Goal: Task Accomplishment & Management: Manage account settings

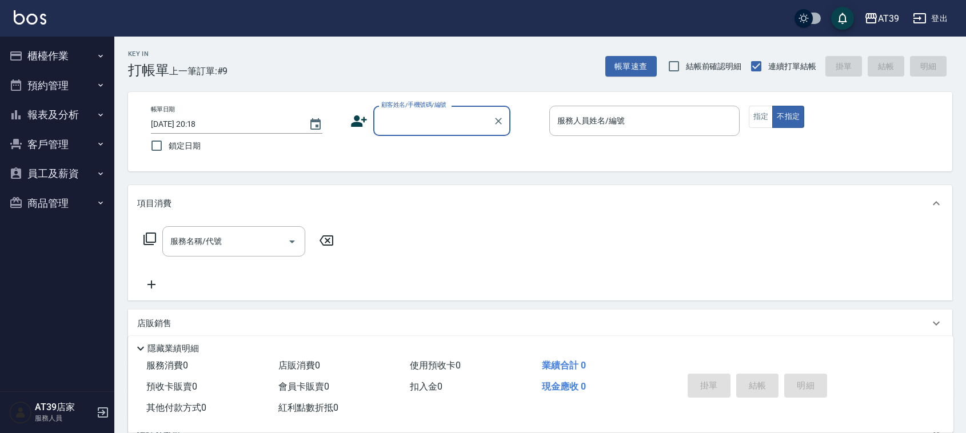
click at [398, 118] on input "顧客姓名/手機號碼/編號" at bounding box center [433, 121] width 110 height 20
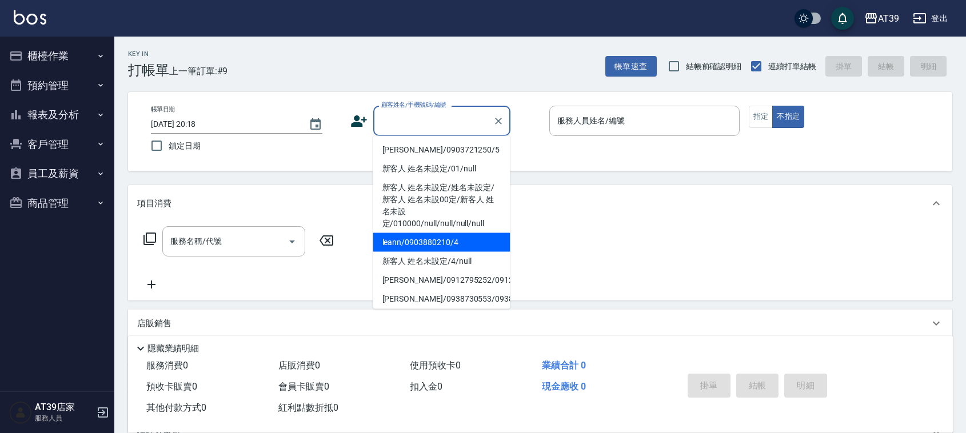
click at [447, 235] on li "leann/0903880210/4" at bounding box center [441, 242] width 137 height 19
type input "leann/0903880210/4"
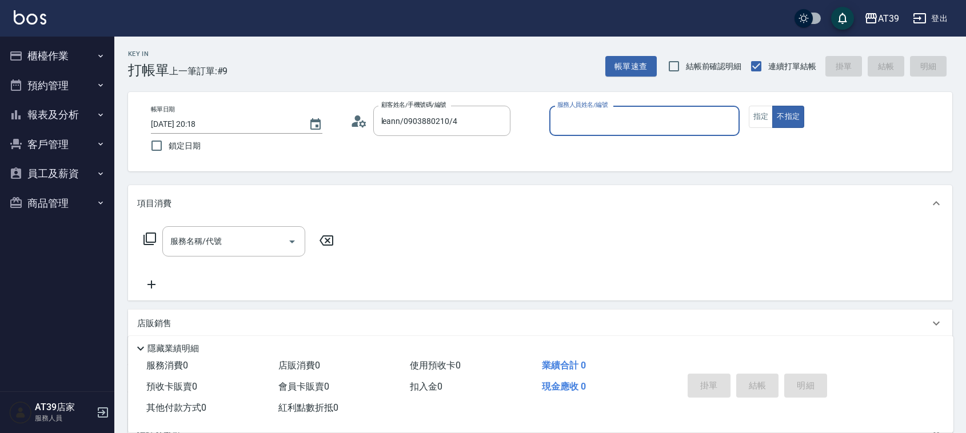
type input "Leann-4"
click at [264, 242] on input "服務名稱/代號" at bounding box center [224, 241] width 115 height 20
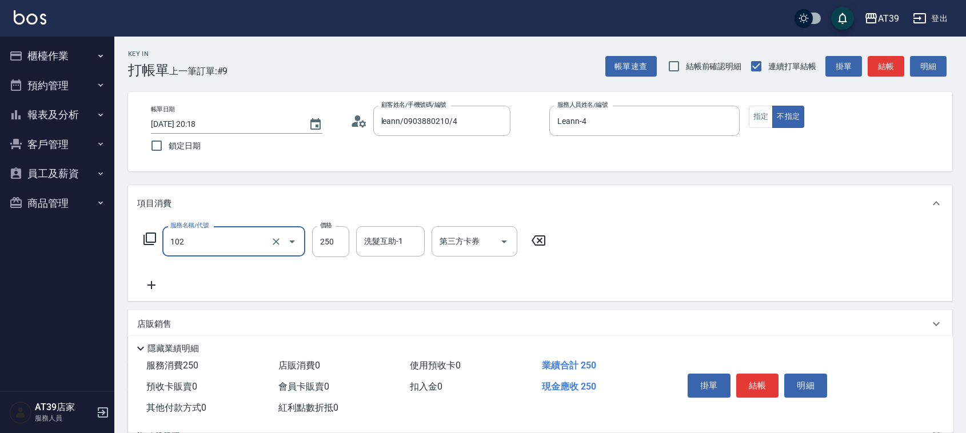
type input "精油洗髮(102)"
type input "300"
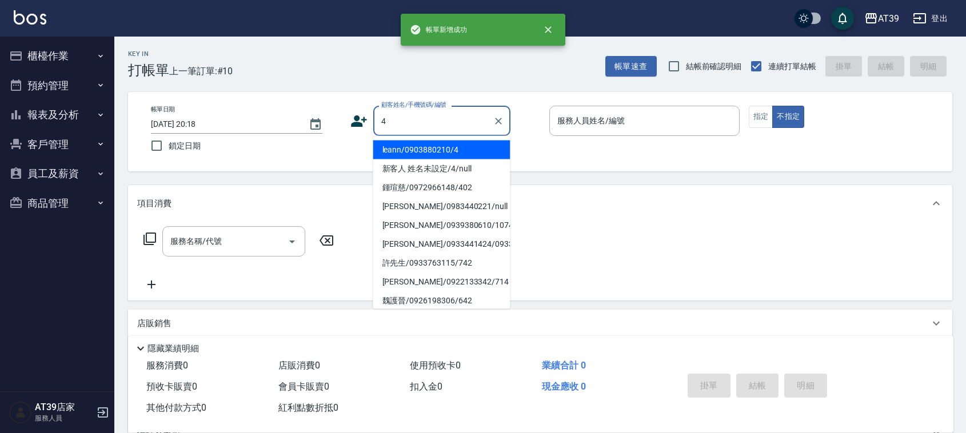
click at [384, 149] on li "leann/0903880210/4" at bounding box center [441, 150] width 137 height 19
type input "leann/0903880210/4"
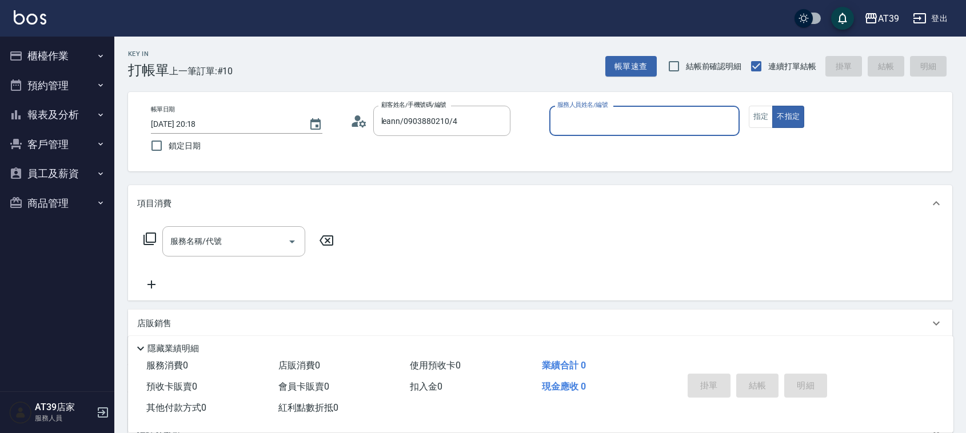
type input "Leann-4"
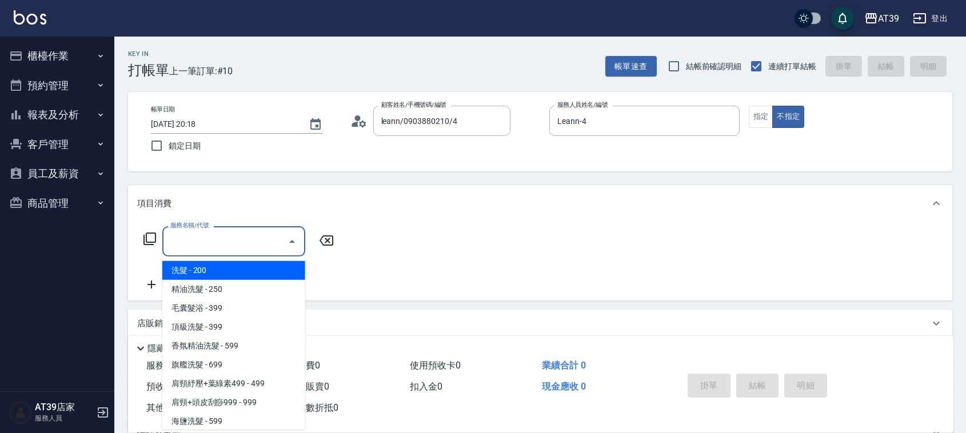
click at [220, 234] on input "服務名稱/代號" at bounding box center [224, 241] width 115 height 20
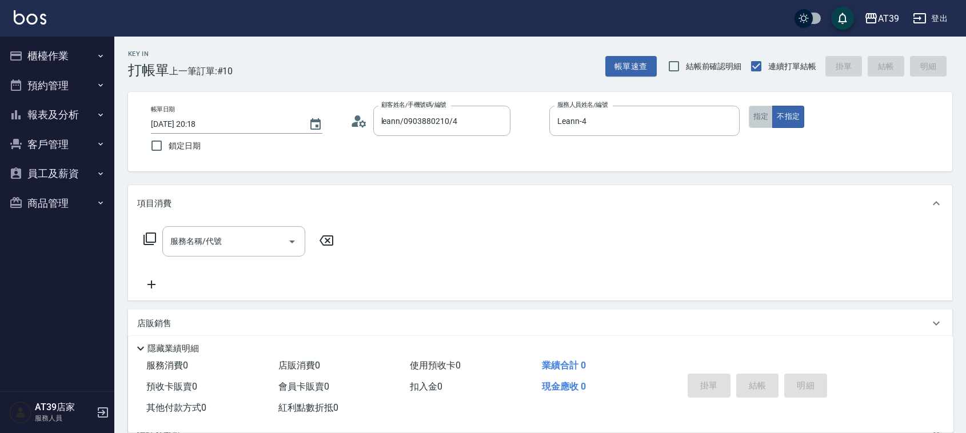
click at [769, 122] on button "指定" at bounding box center [760, 117] width 25 height 22
click at [178, 253] on div "服務名稱/代號" at bounding box center [233, 241] width 143 height 30
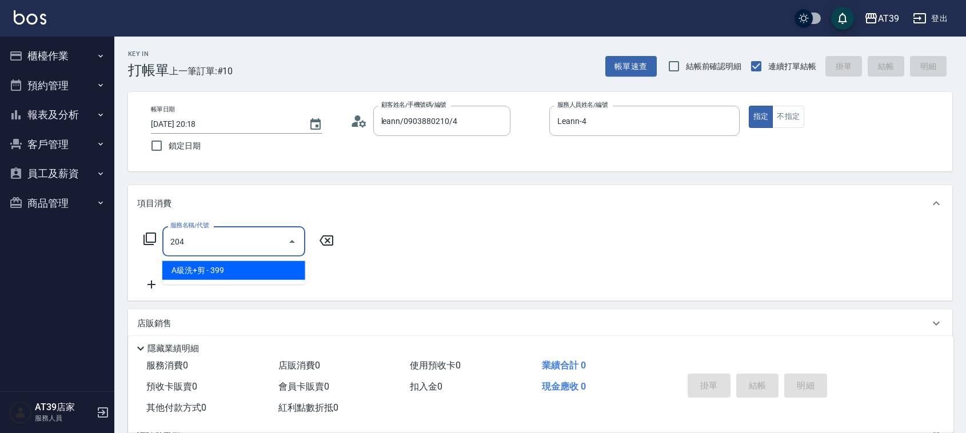
type input "A級洗+剪(204)"
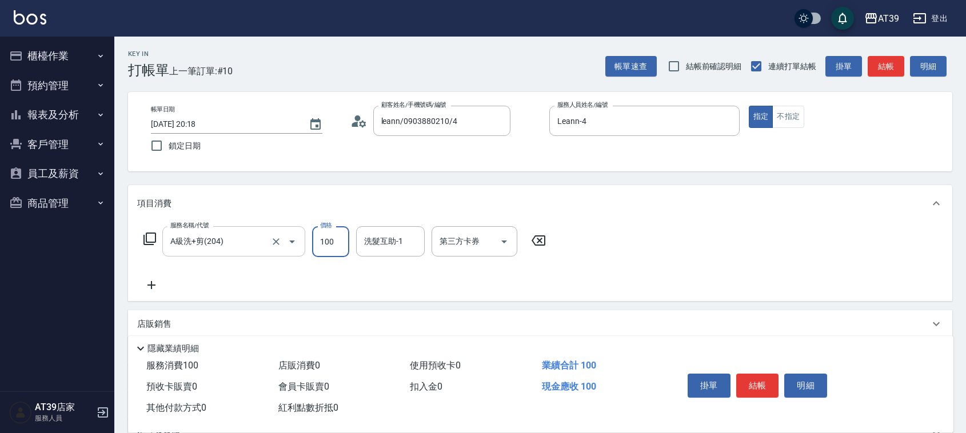
type input "1000"
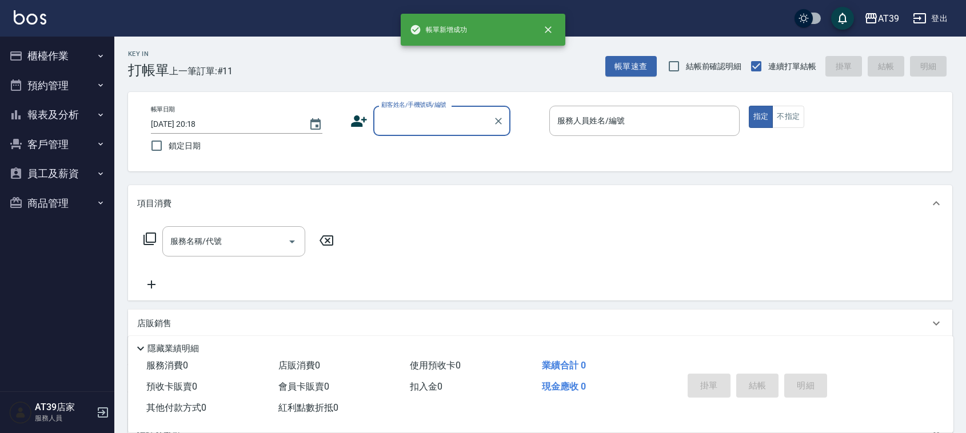
click at [419, 127] on input "顧客姓名/手機號碼/編號" at bounding box center [433, 121] width 110 height 20
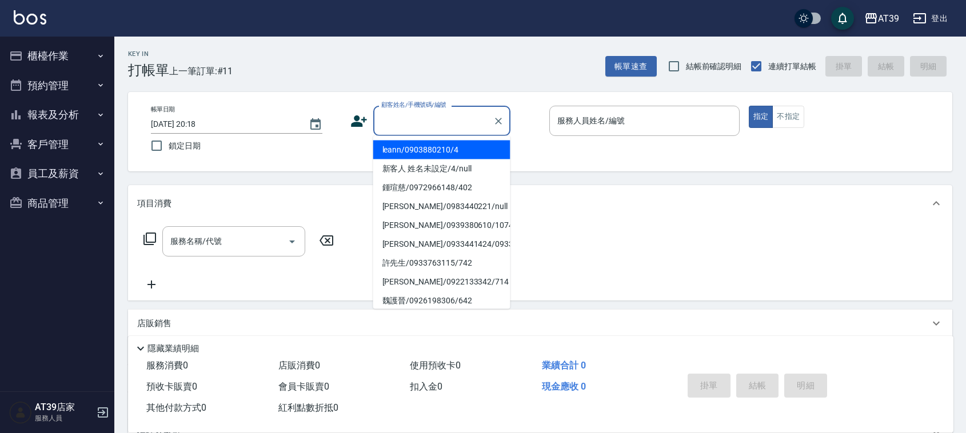
click at [426, 146] on li "leann/0903880210/4" at bounding box center [441, 150] width 137 height 19
type input "leann/0903880210/4"
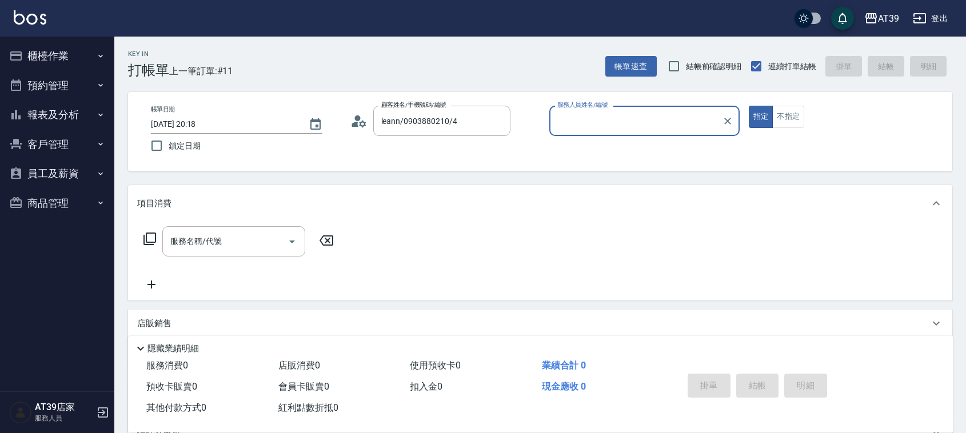
type input "Leann-4"
click at [270, 246] on input "服務名稱/代號" at bounding box center [224, 241] width 115 height 20
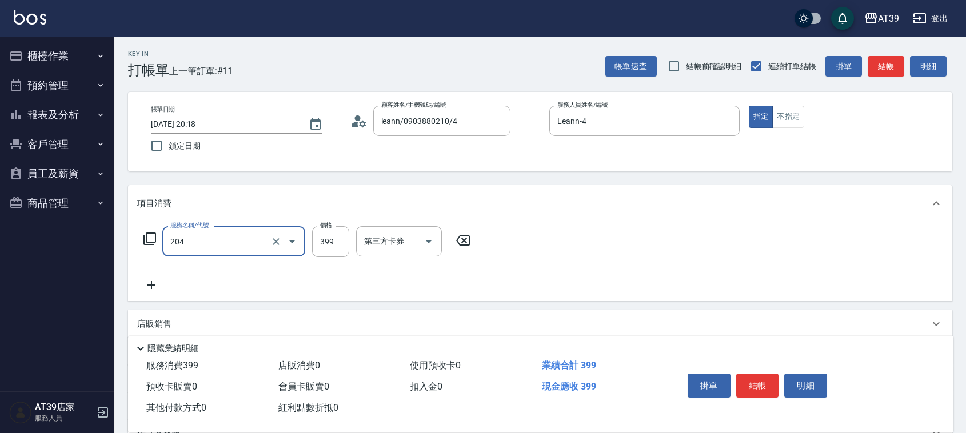
type input "A級洗+剪(204)"
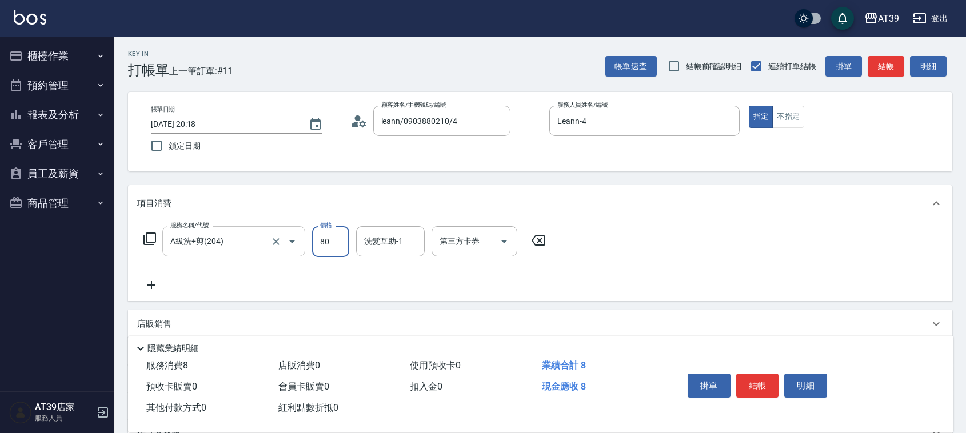
type input "800"
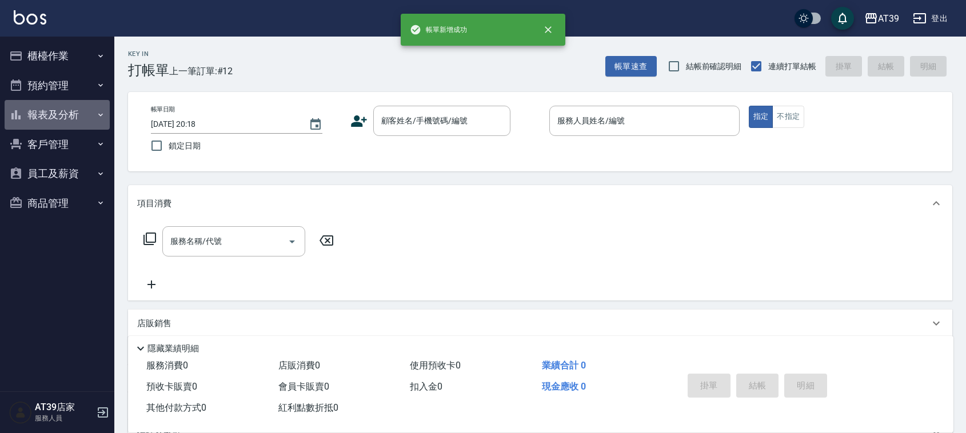
click at [107, 122] on button "報表及分析" at bounding box center [57, 115] width 105 height 30
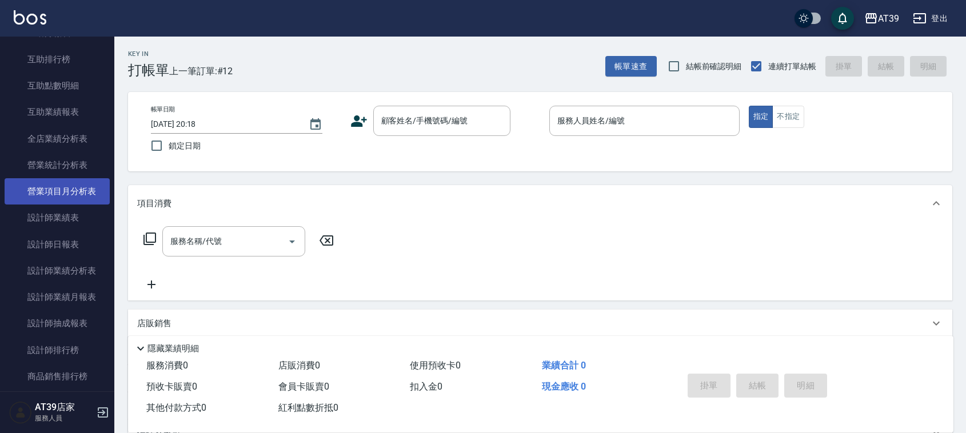
scroll to position [214, 0]
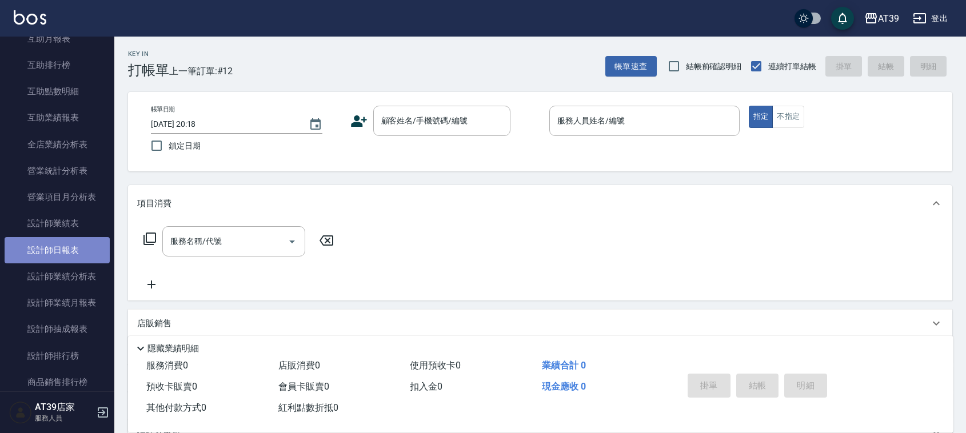
click at [78, 243] on link "設計師日報表" at bounding box center [57, 250] width 105 height 26
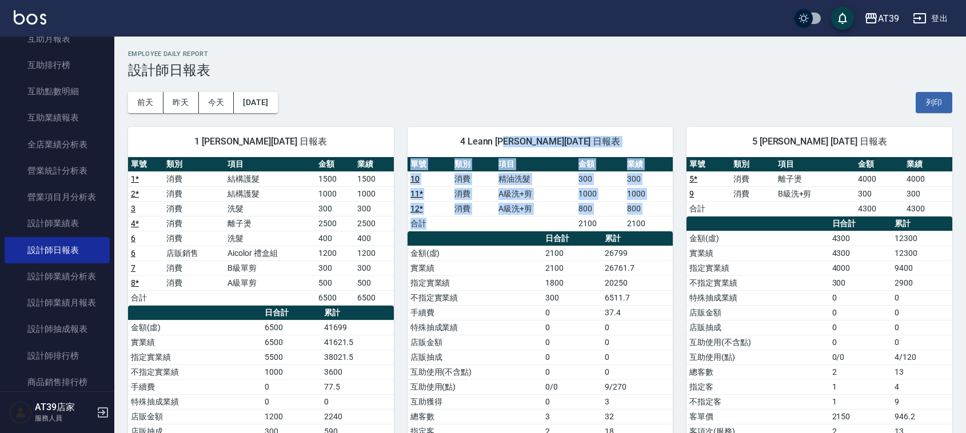
drag, startPoint x: 542, startPoint y: 224, endPoint x: 522, endPoint y: 151, distance: 75.3
click at [522, 151] on div "4 Leann 林思宇 10/09/2025 日報表 單號 類別 項目 金額 業績 10 消費 精油洗髮 300 300 11 * 消費 A級洗+剪 1000…" at bounding box center [540, 320] width 266 height 386
click at [522, 151] on div "4 Leann [PERSON_NAME][DATE] 日報表" at bounding box center [540, 142] width 266 height 30
drag, startPoint x: 522, startPoint y: 152, endPoint x: 551, endPoint y: 225, distance: 78.4
click at [551, 225] on div "4 Leann 林思宇 10/09/2025 日報表 單號 類別 項目 金額 業績 10 消費 精油洗髮 300 300 11 * 消費 A級洗+剪 1000…" at bounding box center [540, 320] width 266 height 386
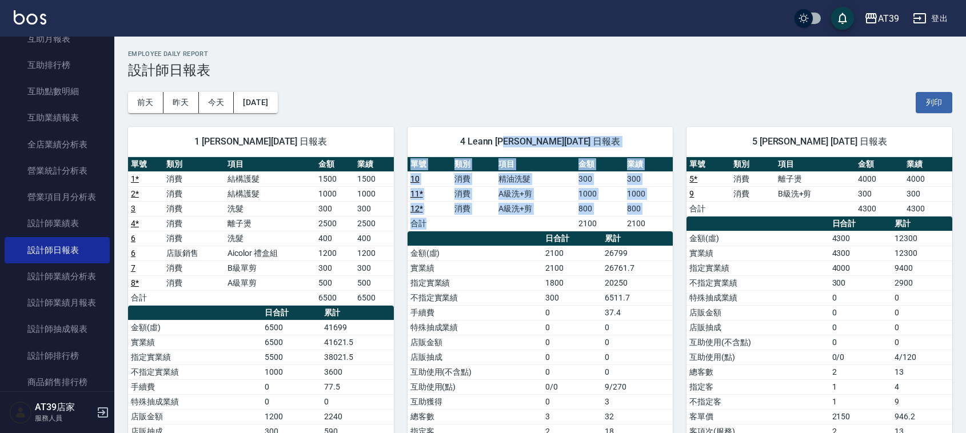
click at [551, 225] on td "a dense table" at bounding box center [535, 223] width 80 height 15
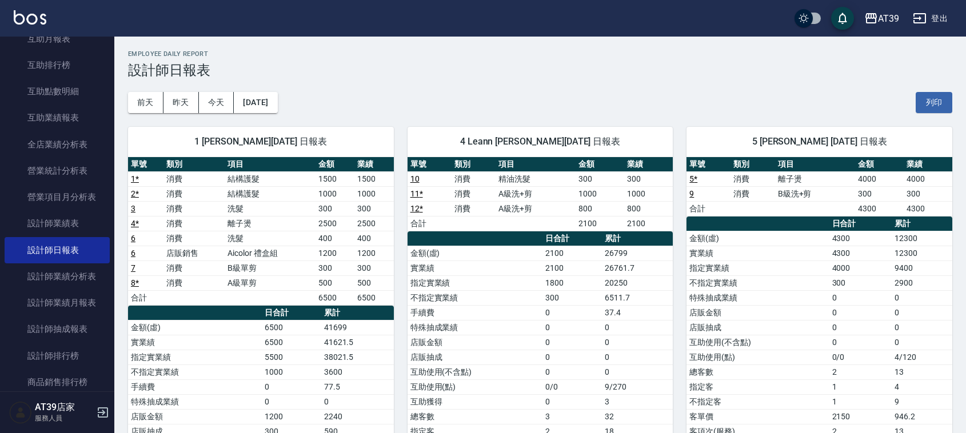
click at [26, 24] on img at bounding box center [30, 17] width 33 height 14
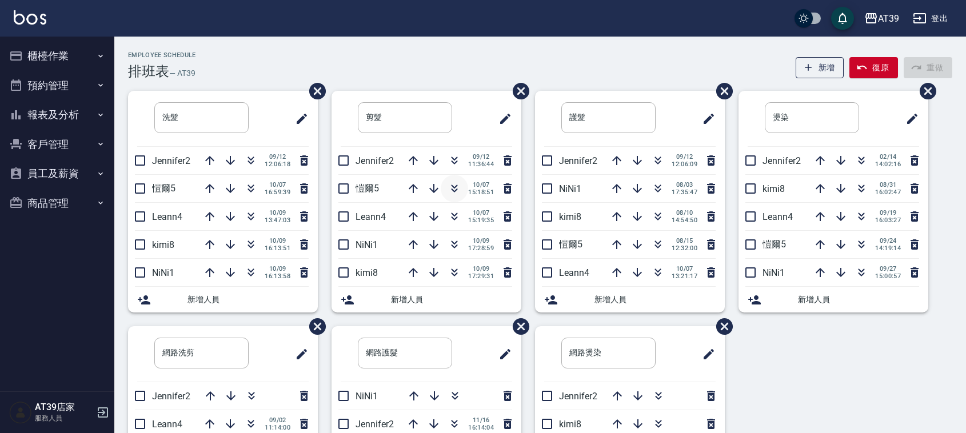
click at [444, 183] on button "button" at bounding box center [453, 188] width 27 height 27
click at [407, 51] on div "Employee Schedule 排班表 — AT39 新增 復原 重做" at bounding box center [540, 65] width 824 height 28
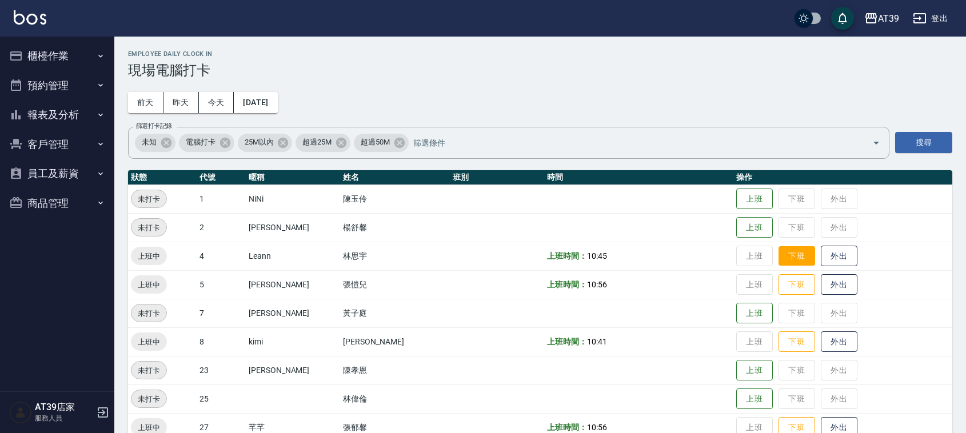
click at [770, 266] on td "上班 下班 外出" at bounding box center [842, 256] width 219 height 29
click at [779, 261] on button "下班" at bounding box center [796, 256] width 37 height 20
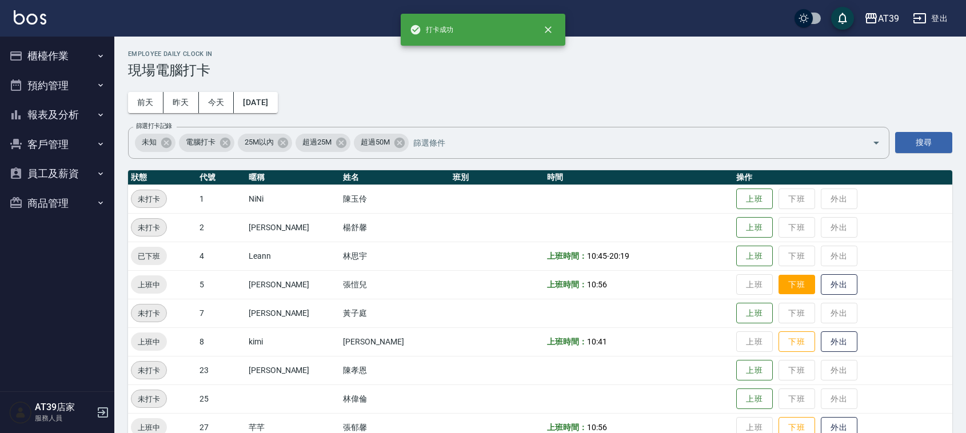
click at [779, 283] on button "下班" at bounding box center [796, 285] width 37 height 20
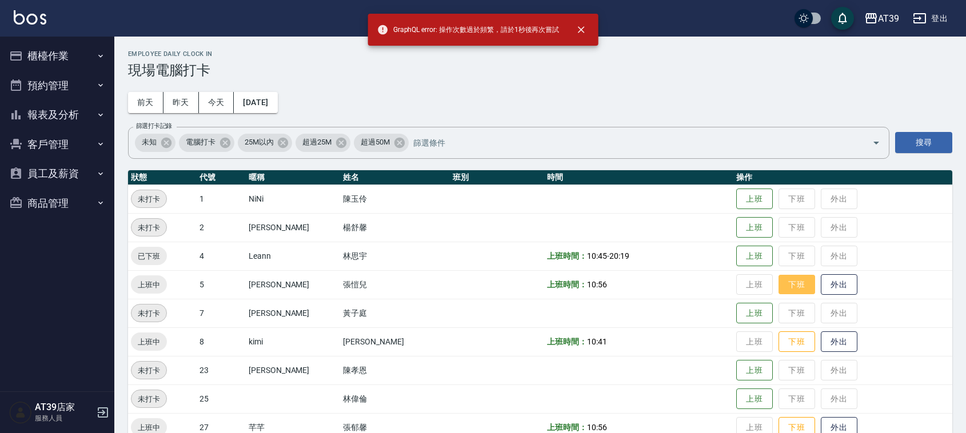
click at [779, 283] on button "下班" at bounding box center [796, 285] width 37 height 20
click at [778, 284] on button "下班" at bounding box center [796, 285] width 37 height 20
click at [786, 349] on button "下班" at bounding box center [796, 342] width 37 height 20
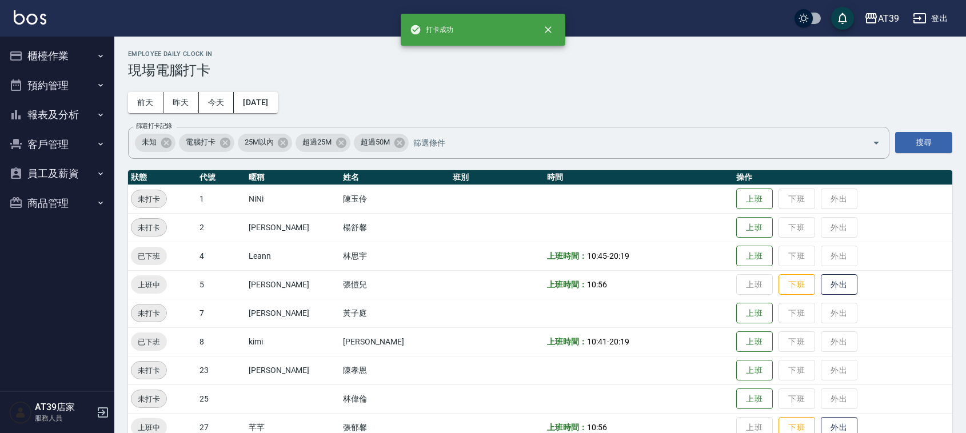
click at [766, 267] on td "上班 下班 外出" at bounding box center [842, 256] width 219 height 29
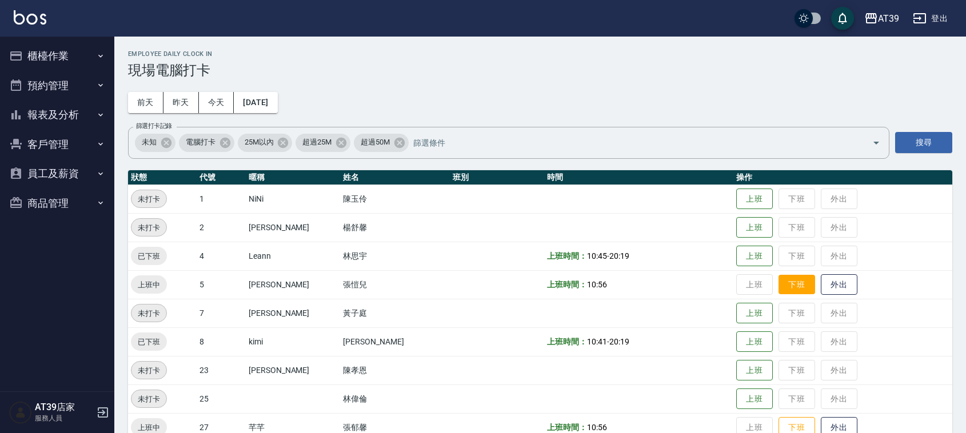
click at [778, 293] on button "下班" at bounding box center [796, 285] width 37 height 20
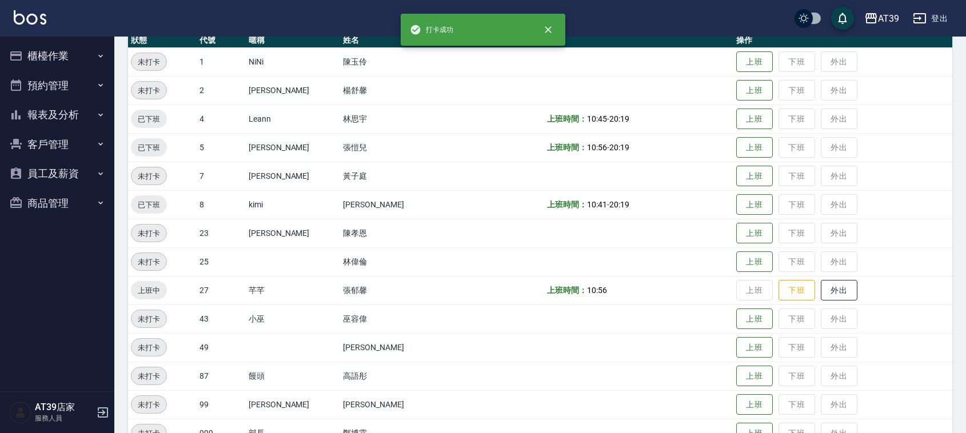
scroll to position [143, 0]
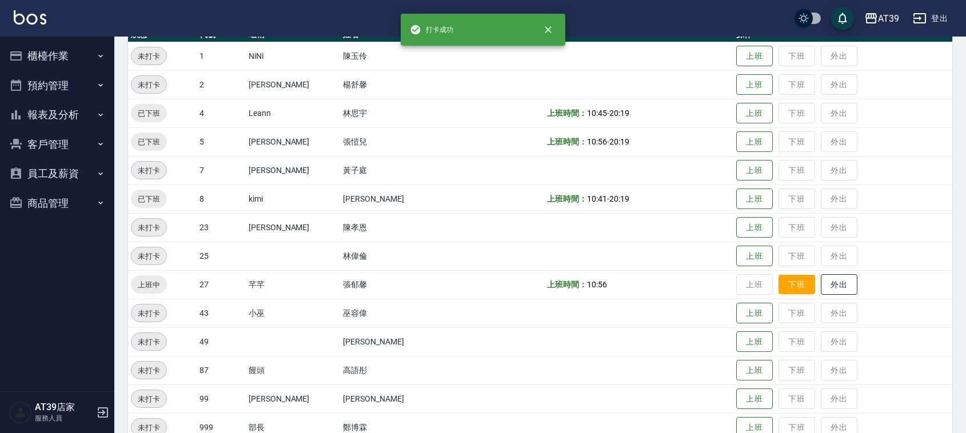
click at [778, 290] on button "下班" at bounding box center [796, 285] width 37 height 20
click at [26, 16] on img at bounding box center [30, 17] width 33 height 14
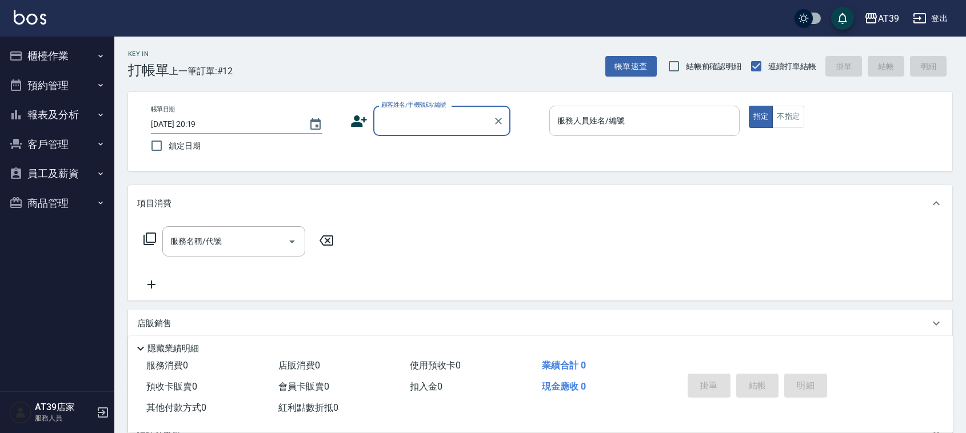
click at [584, 116] on div "服務人員姓名/編號 服務人員姓名/編號" at bounding box center [644, 121] width 190 height 30
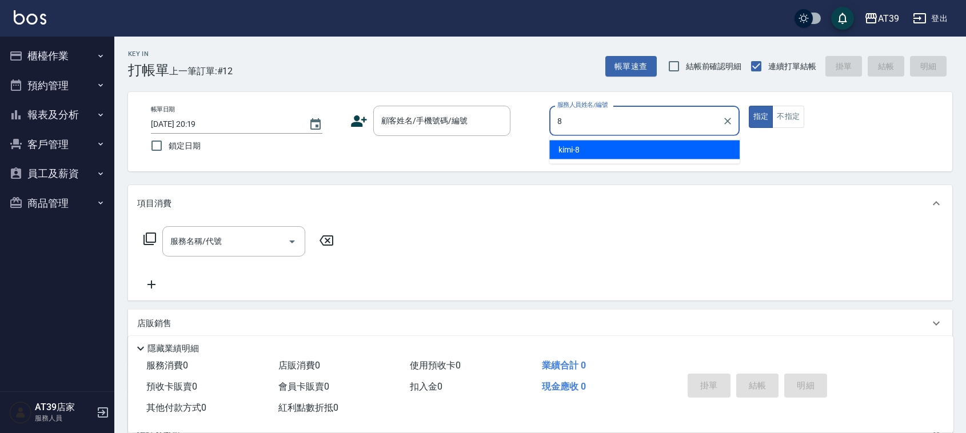
click at [610, 146] on div "kimi -8" at bounding box center [644, 150] width 190 height 19
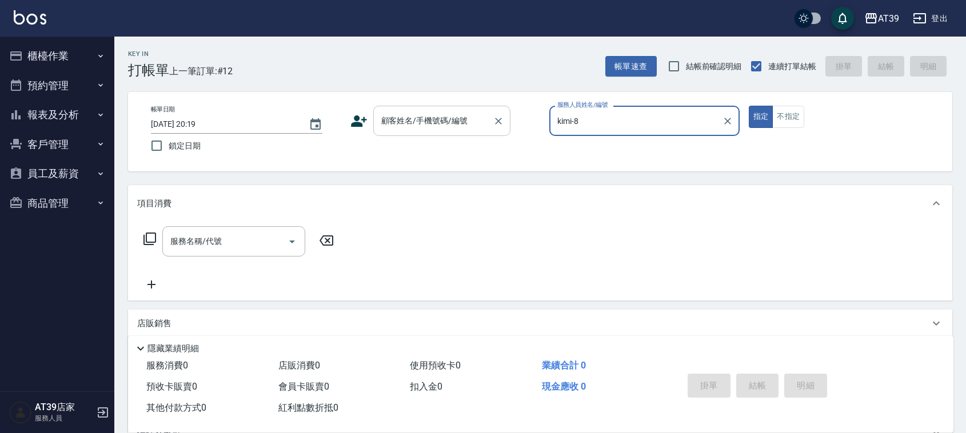
type input "kimi-8"
click at [450, 127] on input "顧客姓名/手機號碼/編號" at bounding box center [433, 121] width 110 height 20
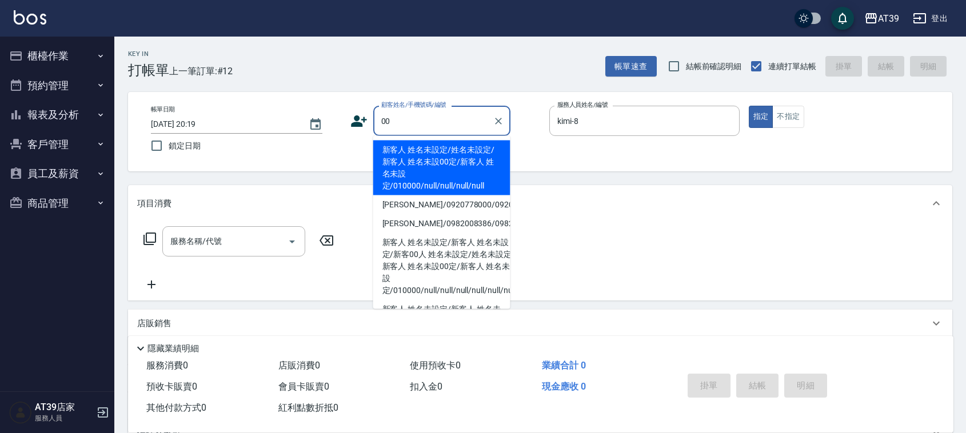
click at [435, 152] on li "新客人 姓名未設定/姓名未設定/新客人 姓名未設00定/新客人 姓名未設定/010000/null/null/null/null" at bounding box center [441, 168] width 137 height 55
type input "新客人 姓名未設定/姓名未設定/新客人 姓名未設00定/新客人 姓名未設定/010000/null/null/null/null"
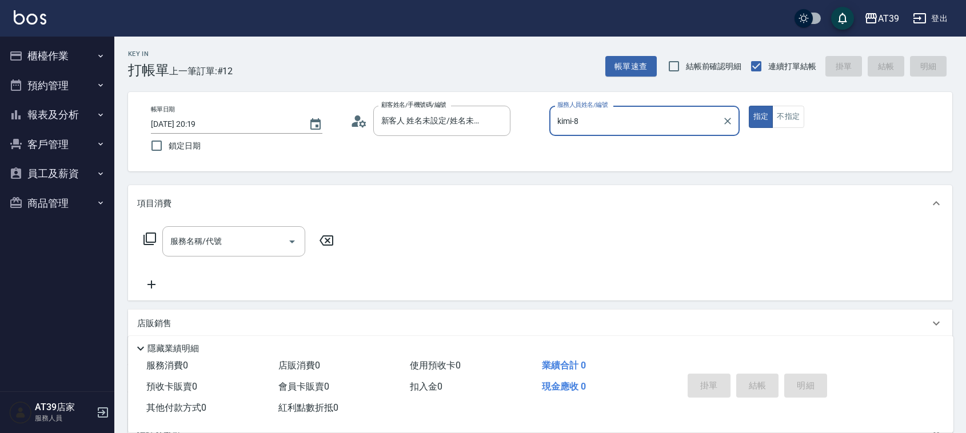
click at [151, 241] on icon at bounding box center [150, 239] width 14 height 14
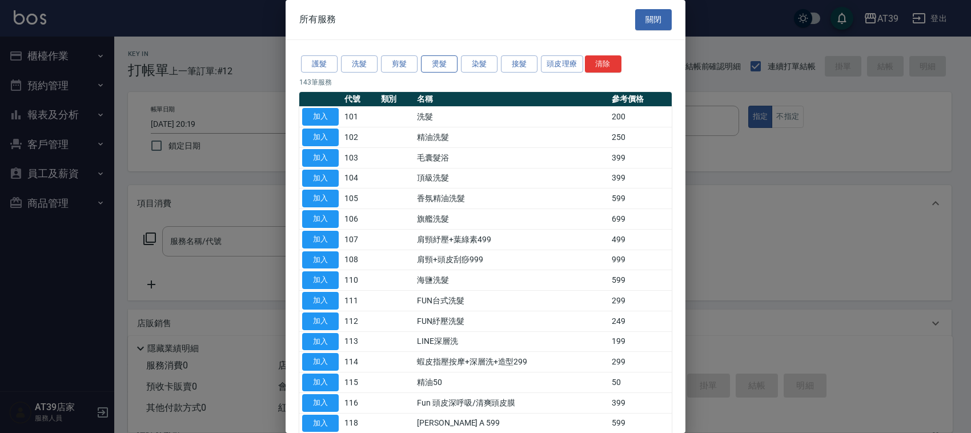
click at [446, 66] on button "燙髮" at bounding box center [439, 64] width 37 height 18
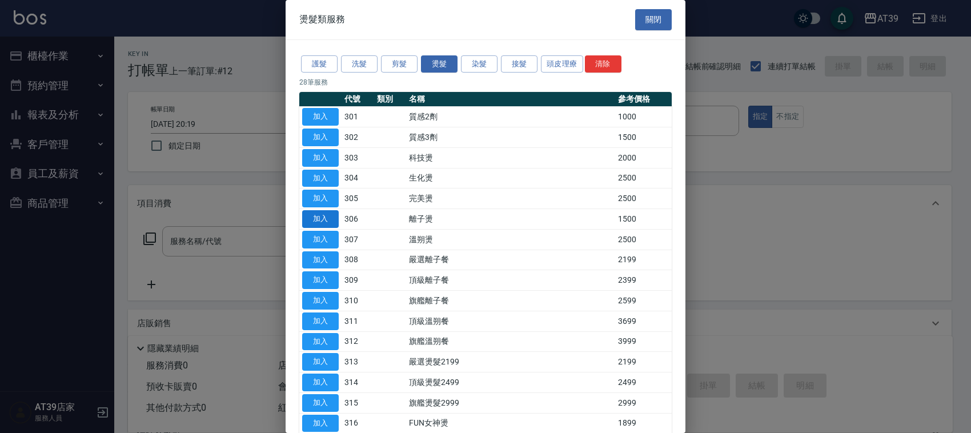
click at [329, 221] on button "加入" at bounding box center [320, 219] width 37 height 18
type input "離子燙(306)"
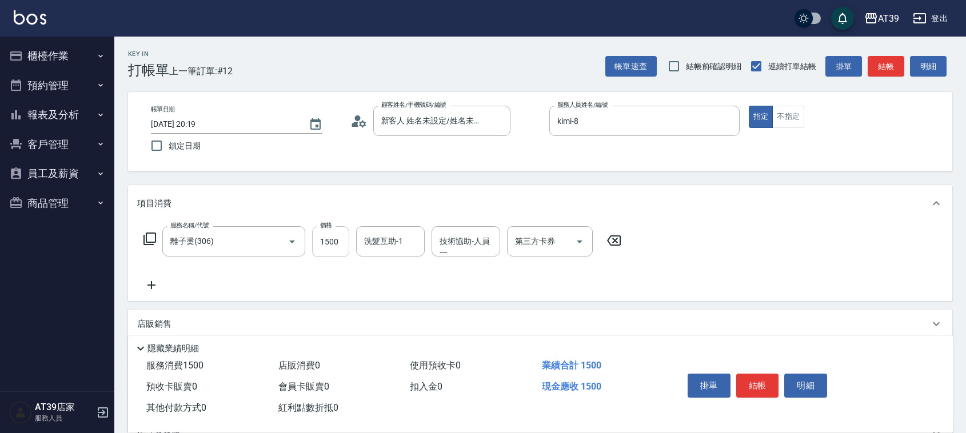
click at [335, 233] on input "1500" at bounding box center [330, 241] width 37 height 31
type input "2000"
click at [886, 70] on button "結帳" at bounding box center [885, 66] width 37 height 21
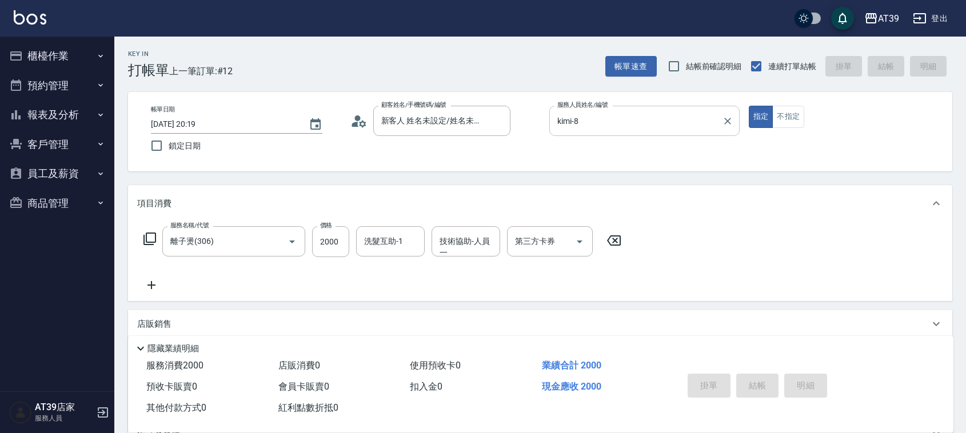
type input "[DATE] 20:40"
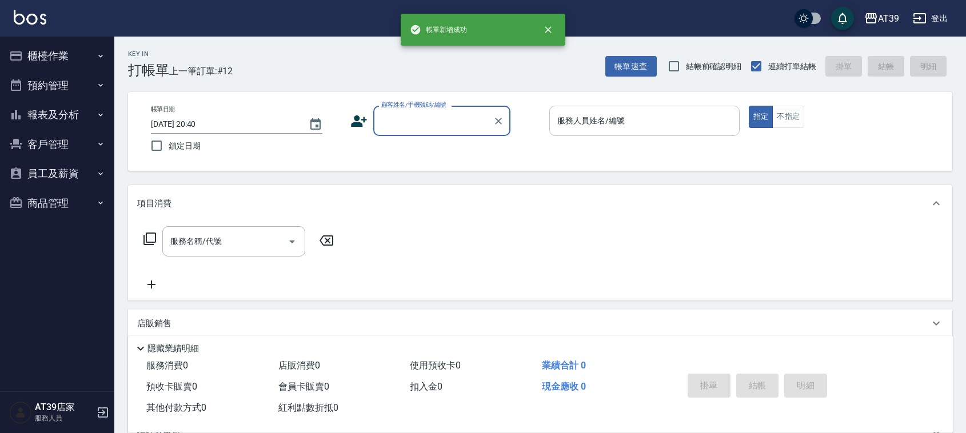
click at [667, 118] on input "服務人員姓名/編號" at bounding box center [644, 121] width 180 height 20
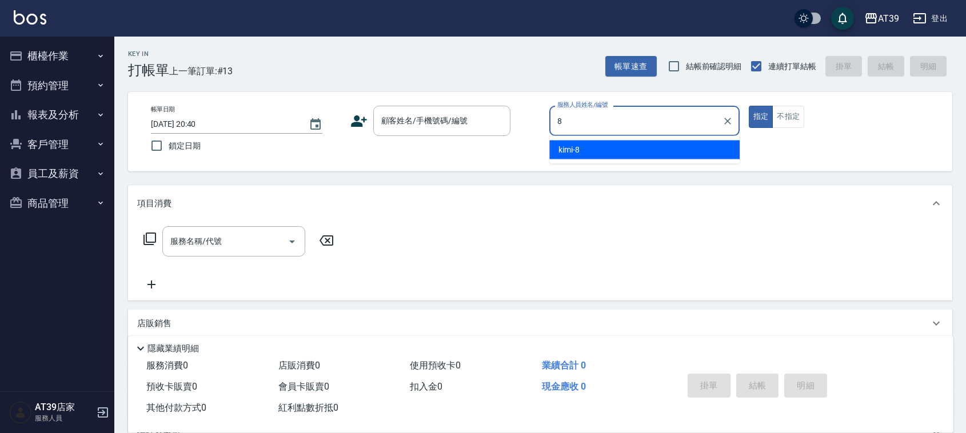
click at [646, 154] on div "kimi -8" at bounding box center [644, 150] width 190 height 19
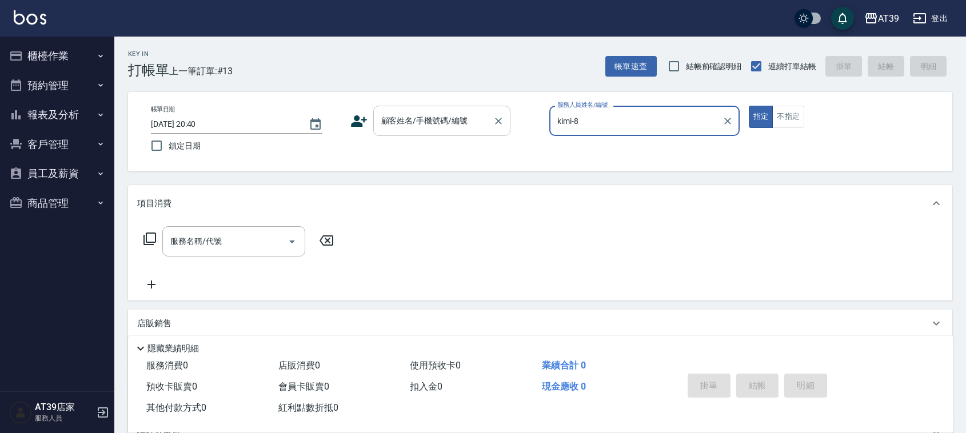
type input "kimi-8"
click at [472, 125] on input "顧客姓名/手機號碼/編號" at bounding box center [433, 121] width 110 height 20
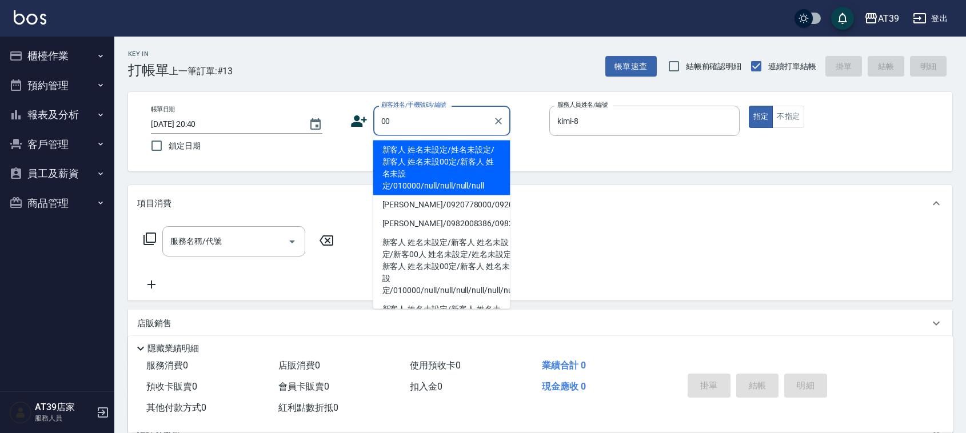
click at [446, 154] on li "新客人 姓名未設定/姓名未設定/新客人 姓名未設00定/新客人 姓名未設定/010000/null/null/null/null" at bounding box center [441, 168] width 137 height 55
type input "新客人 姓名未設定/姓名未設定/新客人 姓名未設00定/新客人 姓名未設定/010000/null/null/null/null"
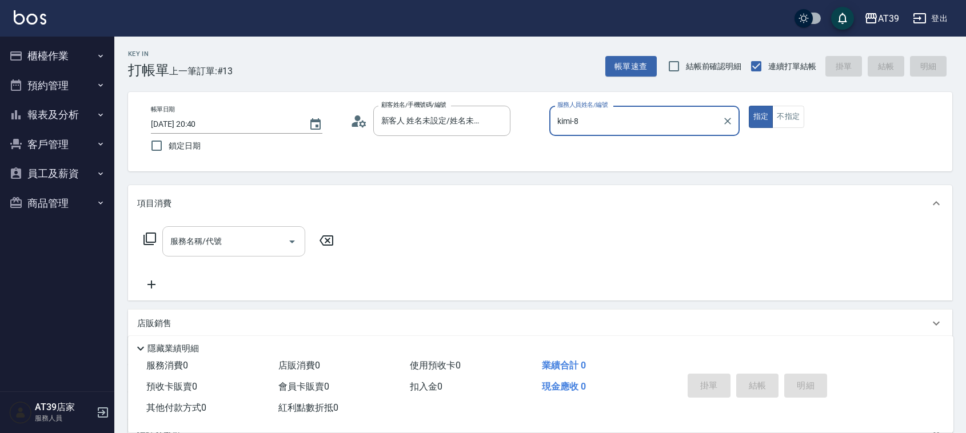
click at [252, 227] on div "服務名稱/代號" at bounding box center [233, 241] width 143 height 30
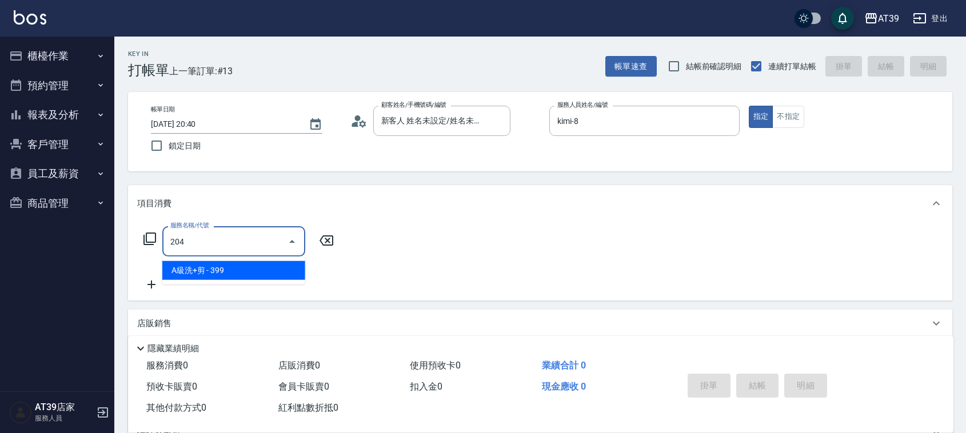
click at [261, 271] on span "A級洗+剪 - 399" at bounding box center [233, 270] width 143 height 19
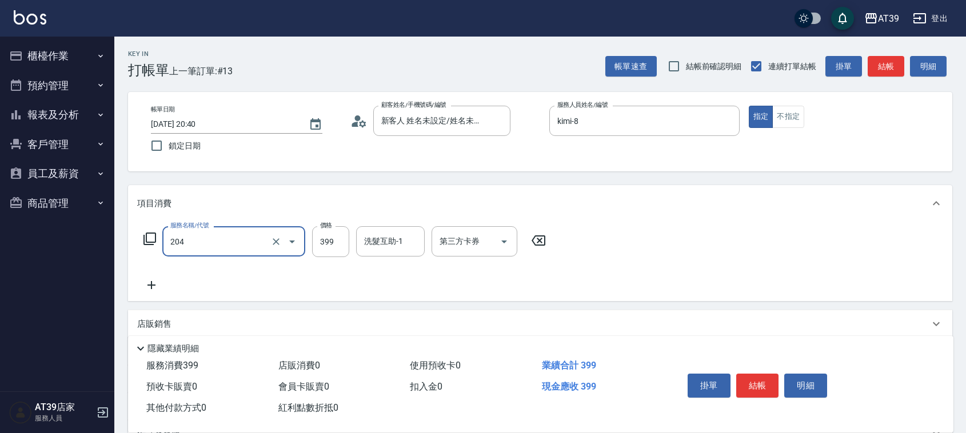
type input "A級洗+剪(204)"
click at [309, 240] on div "服務名稱/代號 A級洗+剪(204) 服務名稱/代號 價格 399 價格 洗髮互助-1 洗髮互助-1 第三方卡券 第三方卡券" at bounding box center [344, 241] width 415 height 31
click at [329, 239] on input "399" at bounding box center [330, 241] width 37 height 31
type input "400"
click at [881, 67] on button "結帳" at bounding box center [885, 66] width 37 height 21
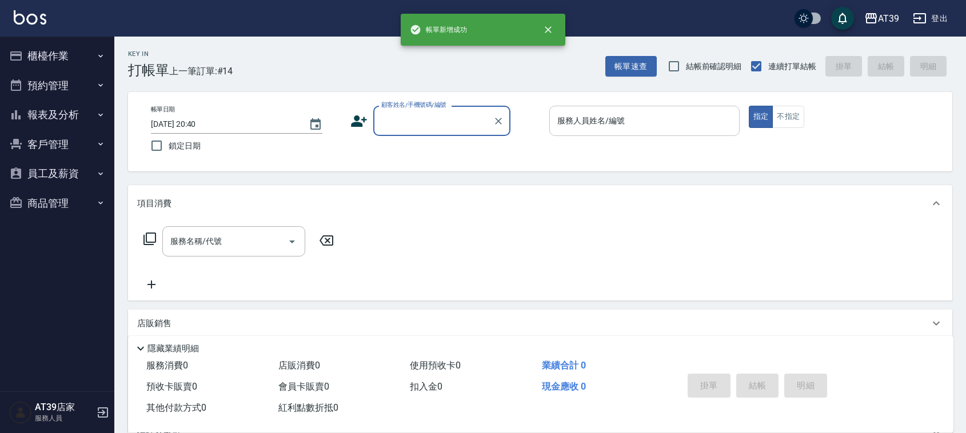
click at [690, 121] on input "服務人員姓名/編號" at bounding box center [644, 121] width 180 height 20
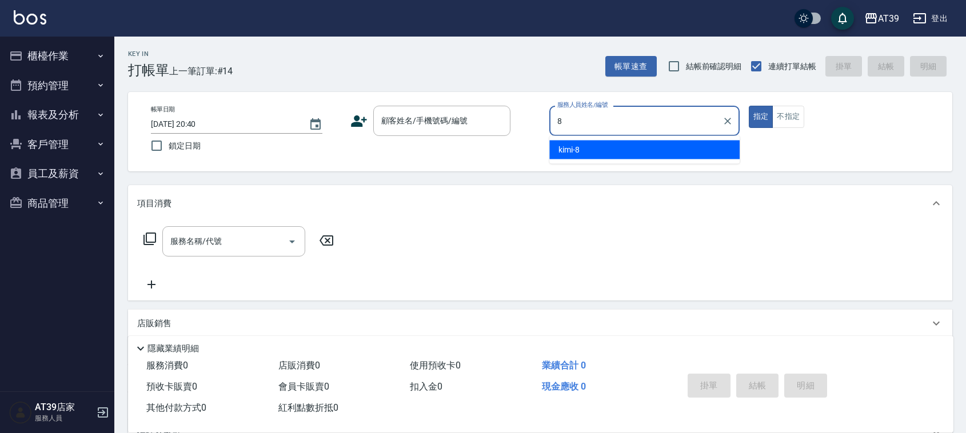
click at [675, 144] on div "kimi -8" at bounding box center [644, 150] width 190 height 19
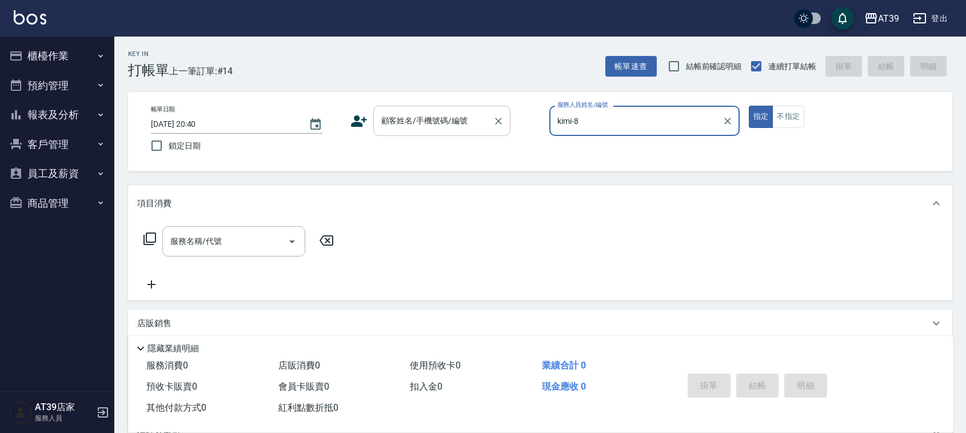
type input "kimi-8"
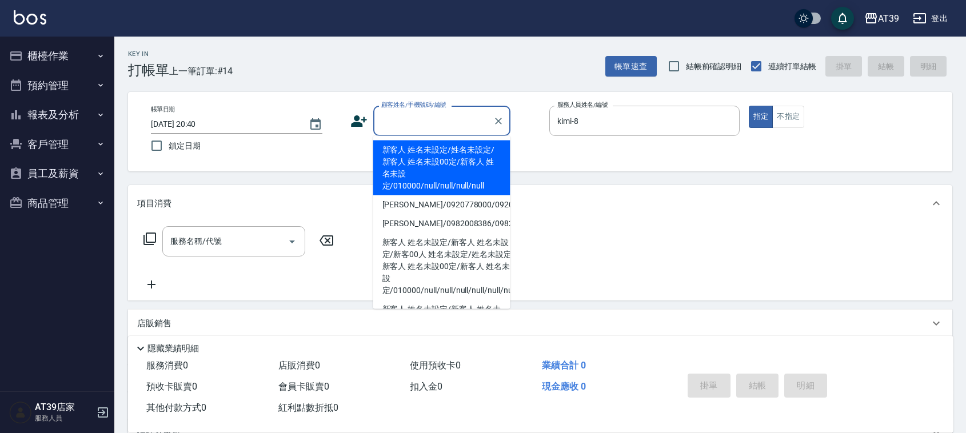
click at [449, 125] on input "顧客姓名/手機號碼/編號" at bounding box center [433, 121] width 110 height 20
click at [454, 158] on li "新客人 姓名未設定/姓名未設定/新客人 姓名未設00定/新客人 姓名未設定/010000/null/null/null/null" at bounding box center [441, 168] width 137 height 55
type input "新客人 姓名未設定/姓名未設定/新客人 姓名未設00定/新客人 姓名未設定/010000/null/null/null/null"
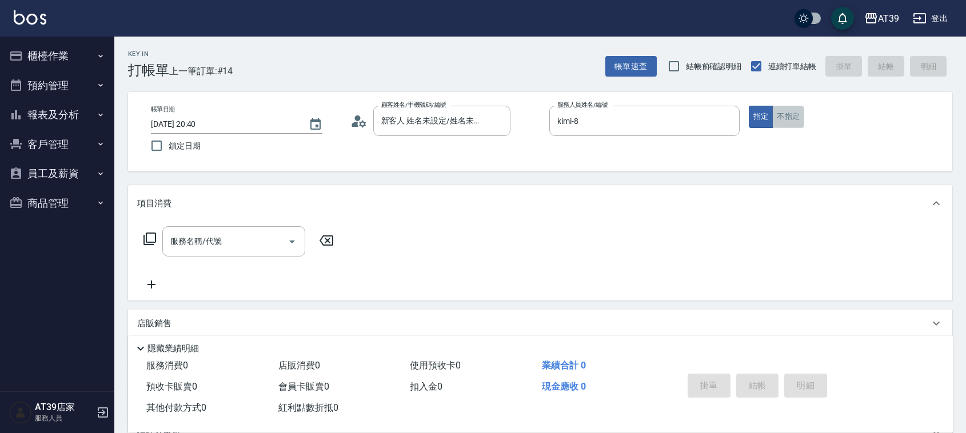
click at [795, 110] on button "不指定" at bounding box center [788, 117] width 32 height 22
click at [266, 245] on input "服務名稱/代號" at bounding box center [224, 241] width 115 height 20
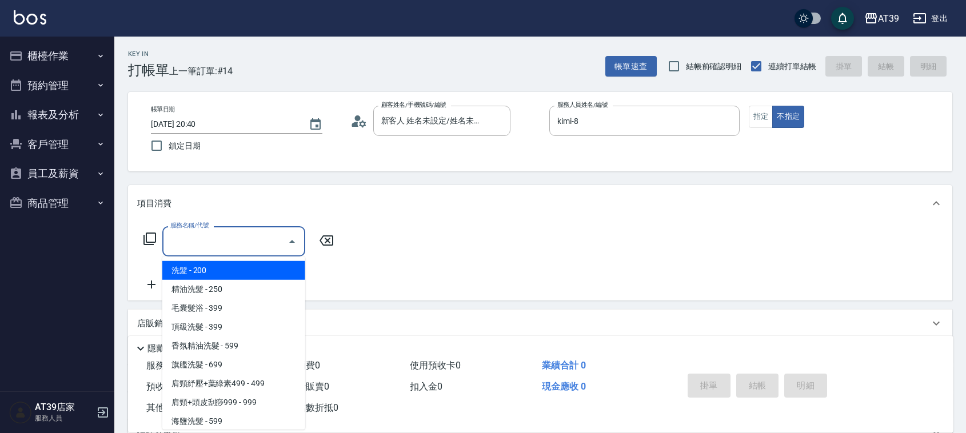
click at [266, 245] on input "服務名稱/代號" at bounding box center [224, 241] width 115 height 20
click at [264, 245] on input "服務名稱/代號" at bounding box center [224, 241] width 115 height 20
click at [275, 267] on span "洗髮 - 200" at bounding box center [233, 270] width 143 height 19
type input "洗髮(101)"
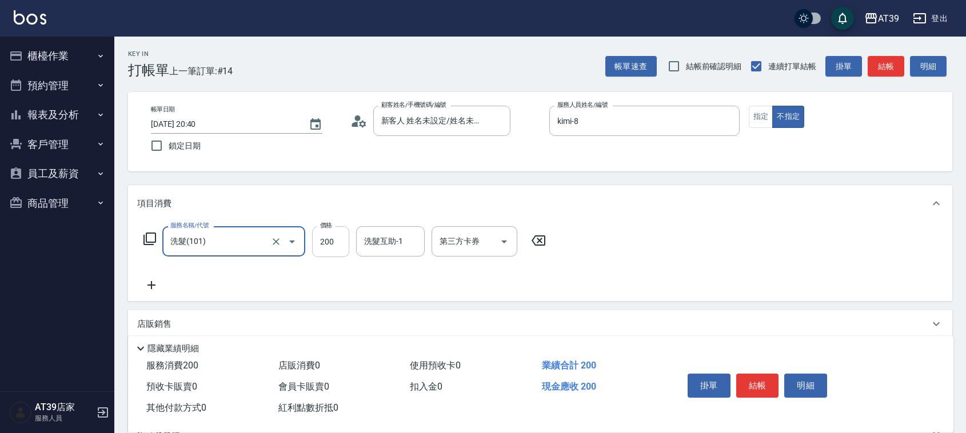
click at [315, 239] on input "200" at bounding box center [330, 241] width 37 height 31
type input "300"
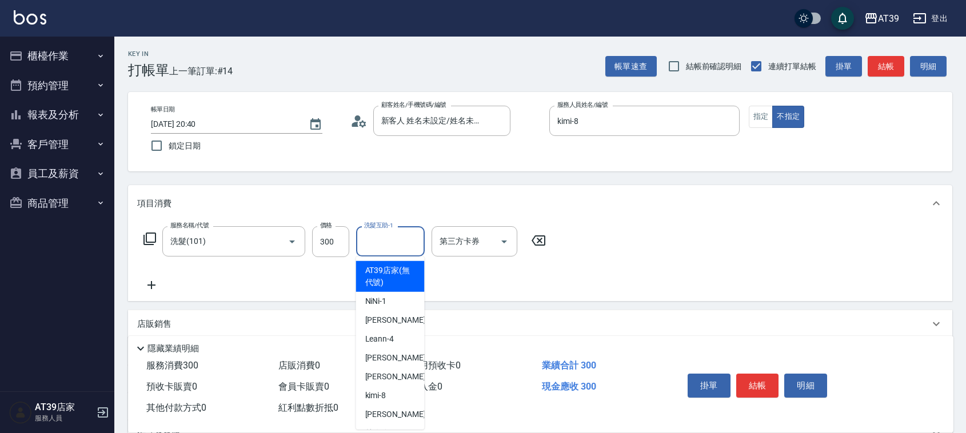
click at [403, 240] on input "洗髮互助-1" at bounding box center [390, 241] width 58 height 20
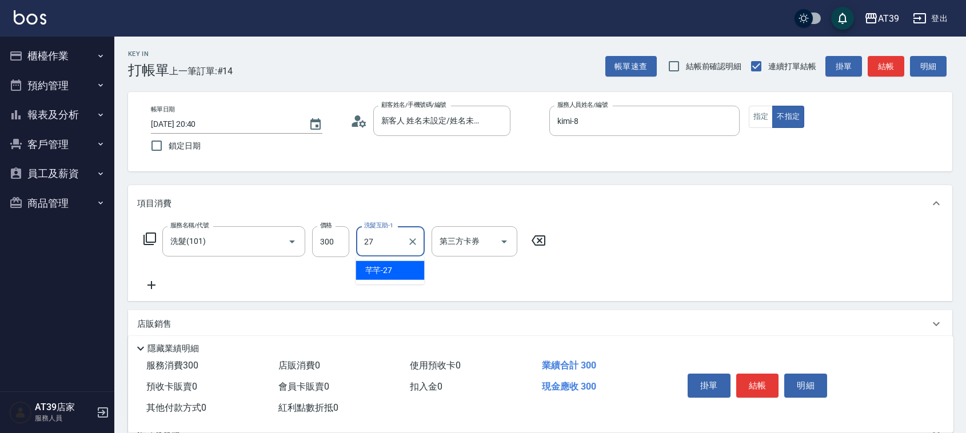
click at [402, 266] on div "芊芊 -27" at bounding box center [390, 270] width 69 height 19
type input "芊芊-27"
click at [879, 63] on button "結帳" at bounding box center [885, 66] width 37 height 21
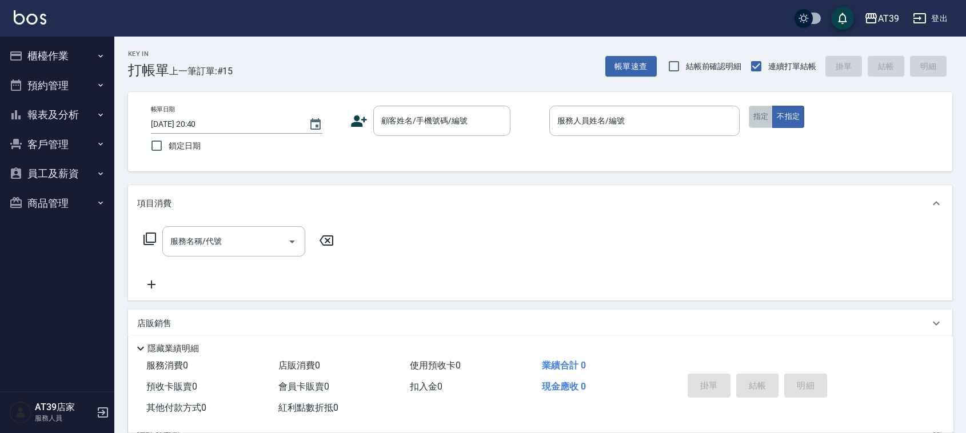
click at [761, 110] on button "指定" at bounding box center [760, 117] width 25 height 22
click at [667, 126] on input "服務人員姓名/編號" at bounding box center [644, 121] width 180 height 20
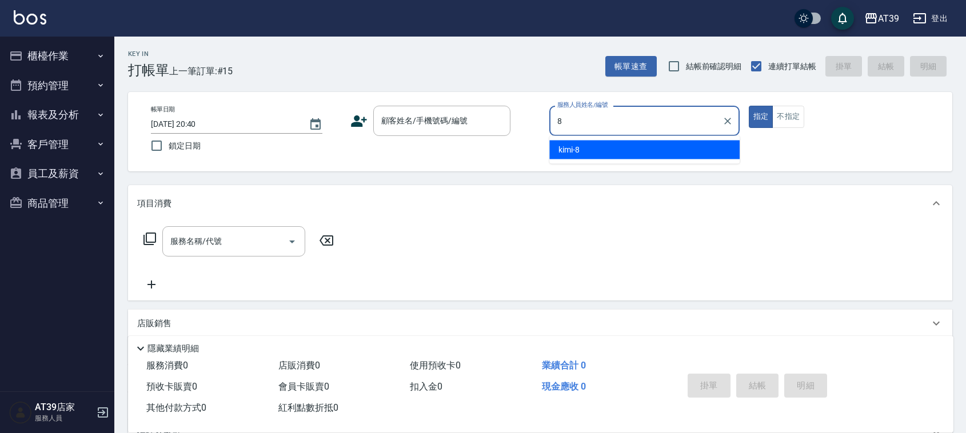
click at [658, 155] on div "kimi -8" at bounding box center [644, 150] width 190 height 19
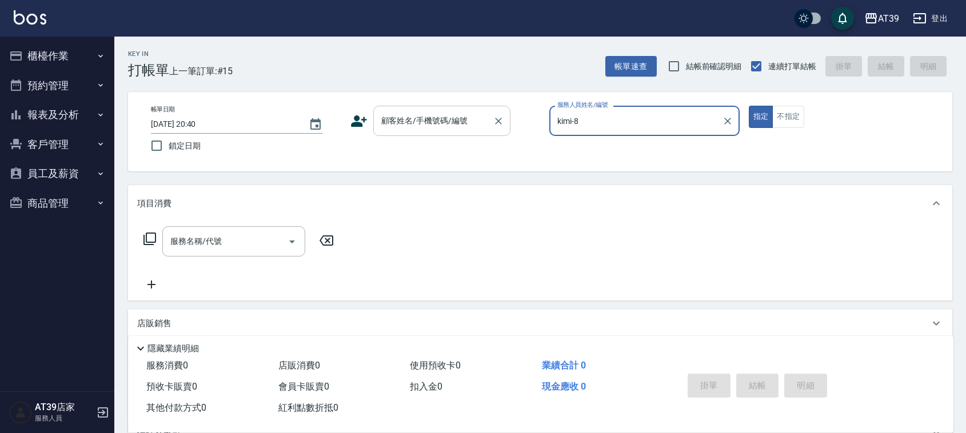
type input "kimi-8"
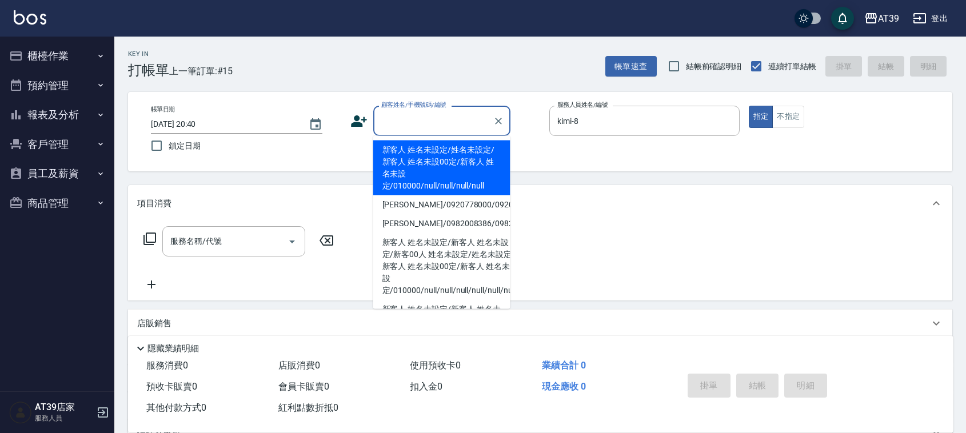
click at [444, 123] on input "顧客姓名/手機號碼/編號" at bounding box center [433, 121] width 110 height 20
click at [430, 150] on li "新客人 姓名未設定/姓名未設定/新客人 姓名未設00定/新客人 姓名未設定/010000/null/null/null/null" at bounding box center [441, 168] width 137 height 55
type input "新客人 姓名未設定/姓名未設定/新客人 姓名未設00定/新客人 姓名未設定/010000/null/null/null/null"
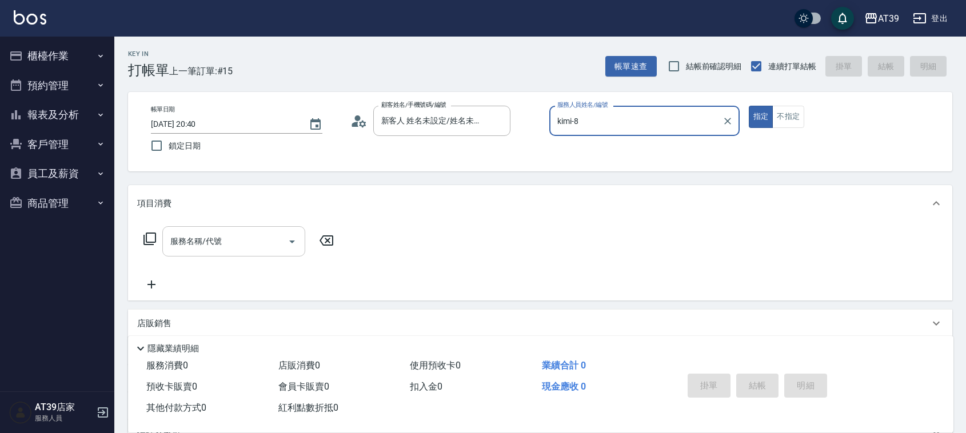
click at [234, 240] on input "服務名稱/代號" at bounding box center [224, 241] width 115 height 20
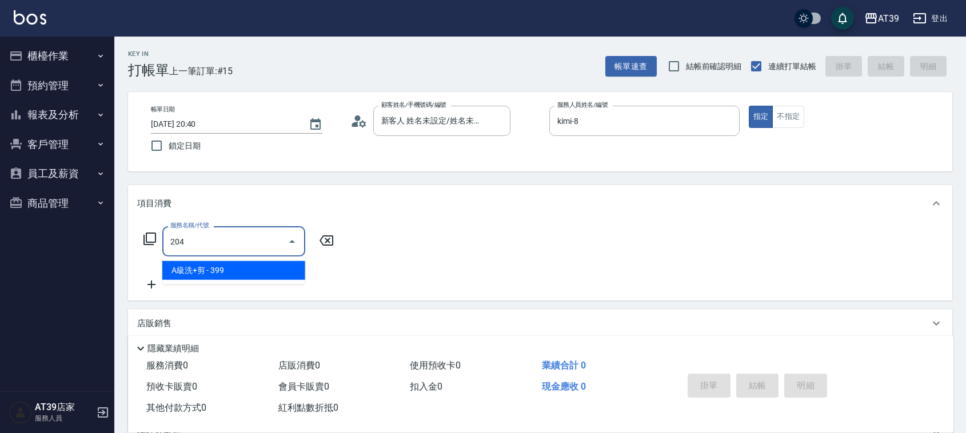
click at [241, 279] on span "A級洗+剪 - 399" at bounding box center [233, 270] width 143 height 19
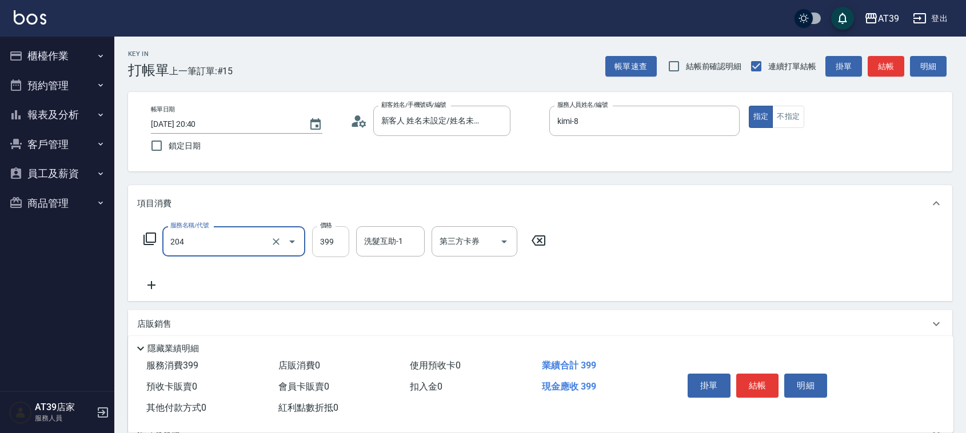
type input "A級洗+剪(204)"
click at [338, 241] on input "399" at bounding box center [330, 241] width 37 height 31
type input "500"
click at [878, 69] on button "結帳" at bounding box center [885, 66] width 37 height 21
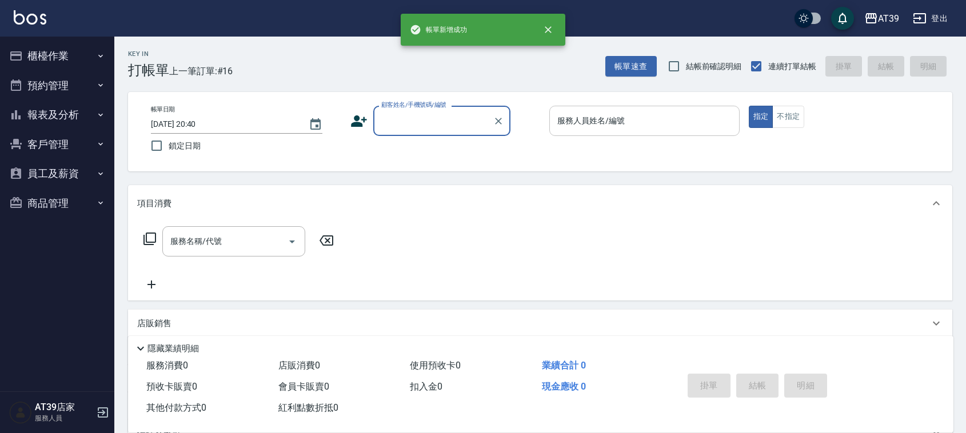
click at [690, 116] on input "服務人員姓名/編號" at bounding box center [644, 121] width 180 height 20
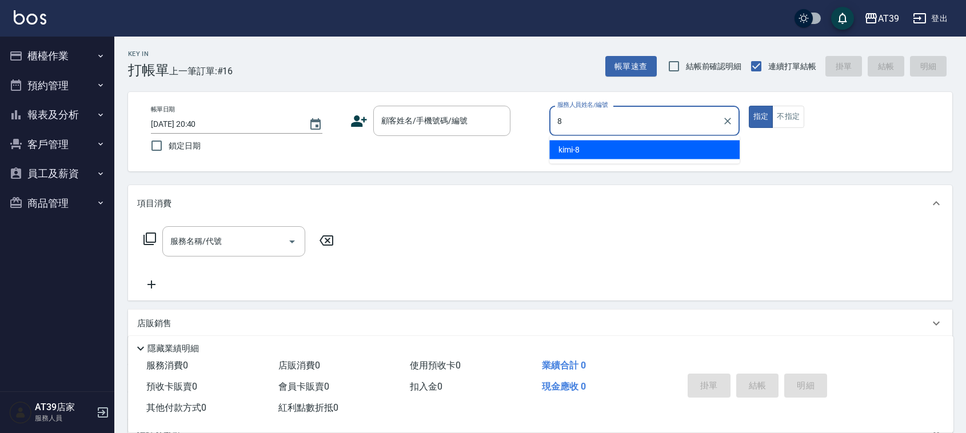
click at [683, 153] on div "kimi -8" at bounding box center [644, 150] width 190 height 19
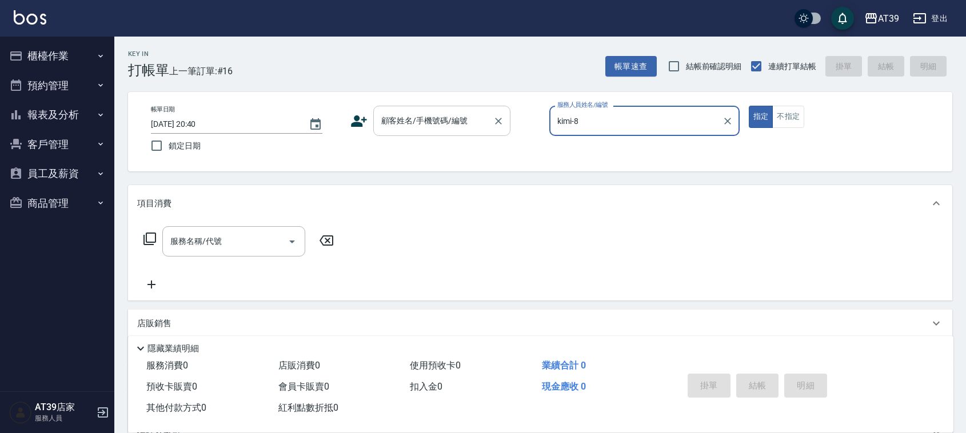
type input "kimi-8"
click at [472, 122] on input "顧客姓名/手機號碼/編號" at bounding box center [433, 121] width 110 height 20
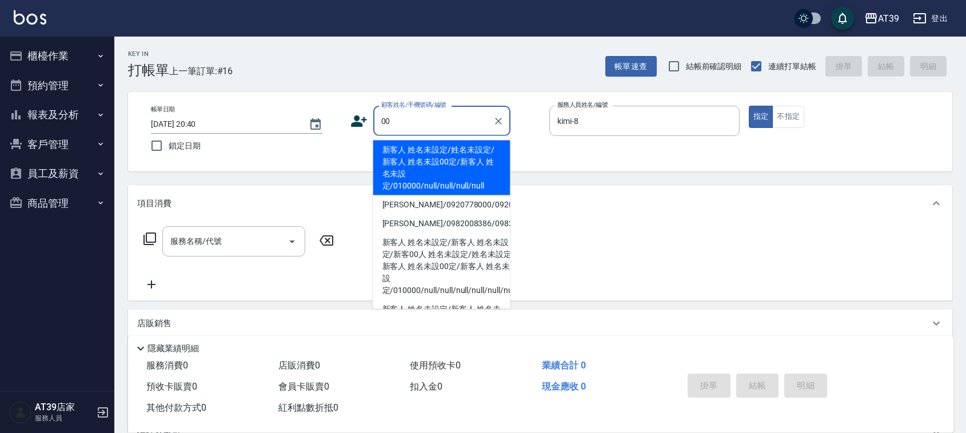
click at [441, 146] on li "新客人 姓名未設定/姓名未設定/新客人 姓名未設00定/新客人 姓名未設定/010000/null/null/null/null" at bounding box center [441, 168] width 137 height 55
type input "新客人 姓名未設定/姓名未設定/新客人 姓名未設00定/新客人 姓名未設定/010000/null/null/null/null"
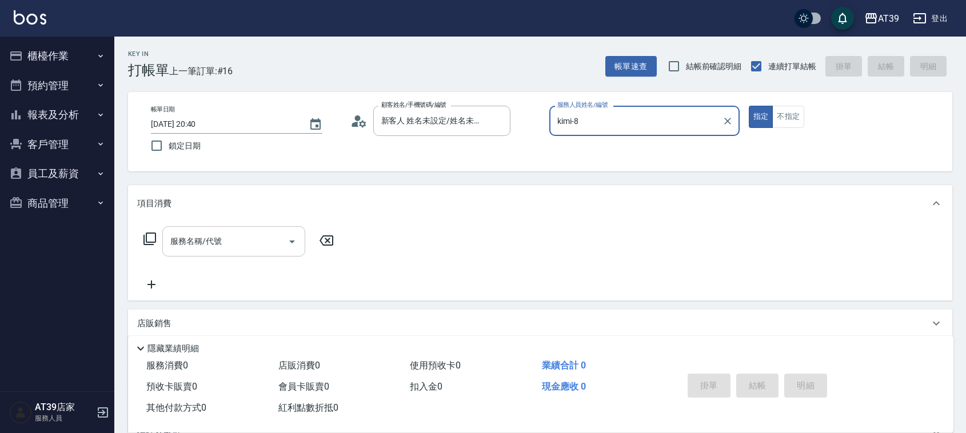
click at [235, 236] on input "服務名稱/代號" at bounding box center [224, 241] width 115 height 20
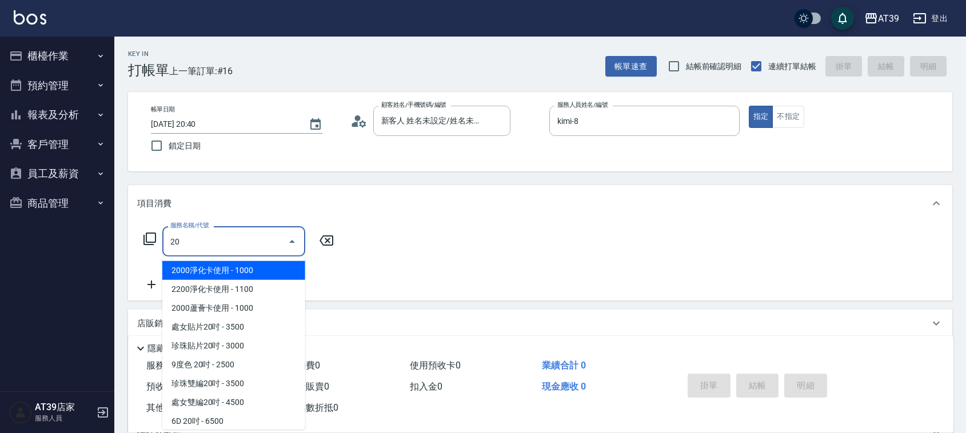
type input "2"
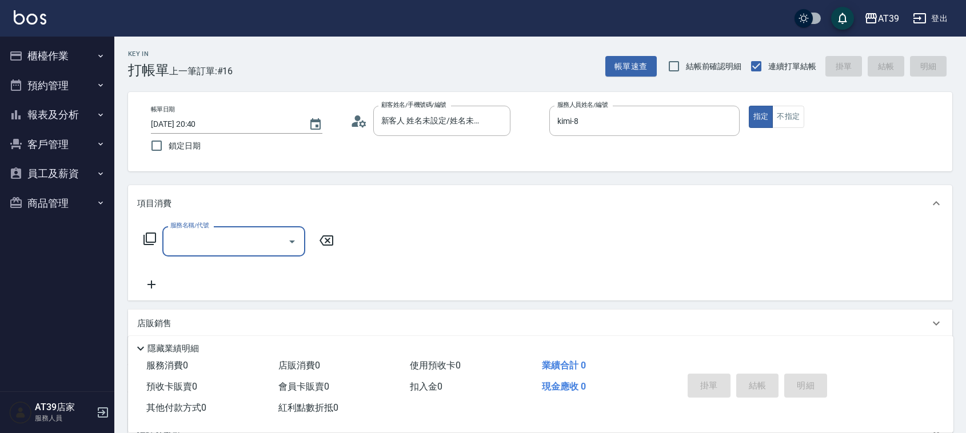
click at [212, 246] on input "服務名稱/代號" at bounding box center [224, 241] width 115 height 20
click at [213, 249] on input "服務名稱/代號" at bounding box center [224, 241] width 115 height 20
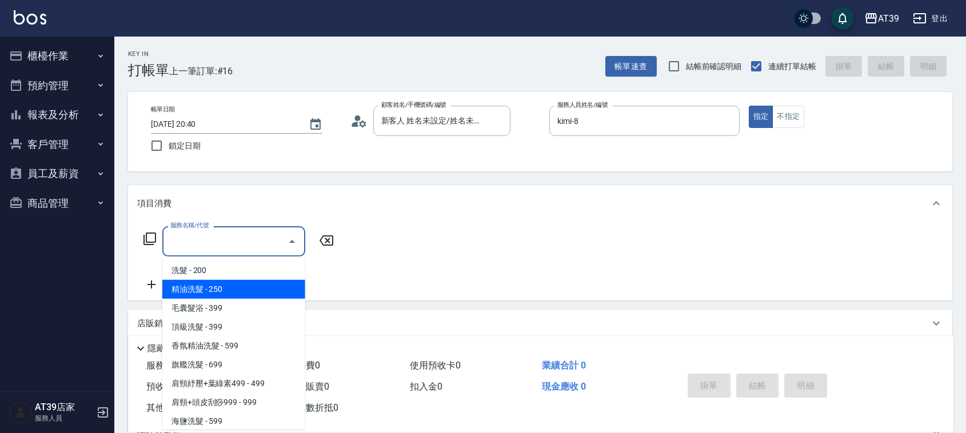
click at [232, 297] on span "精油洗髮 - 250" at bounding box center [233, 289] width 143 height 19
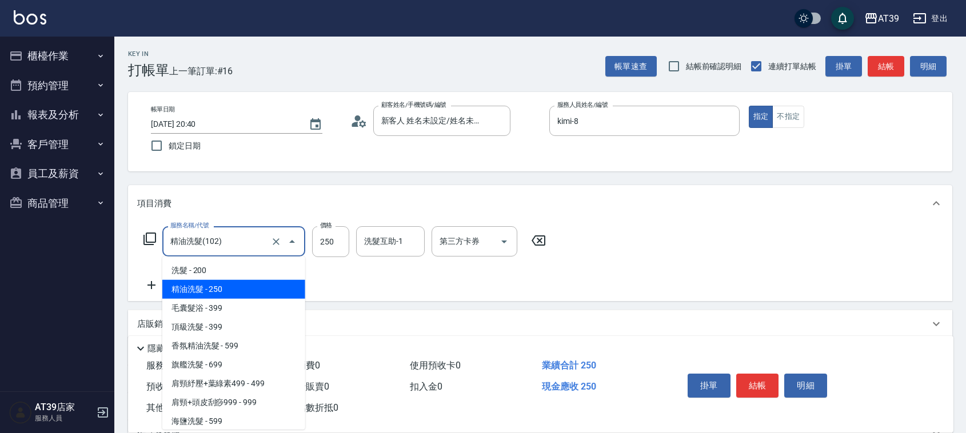
click at [230, 242] on input "精油洗髮(102)" at bounding box center [217, 241] width 101 height 20
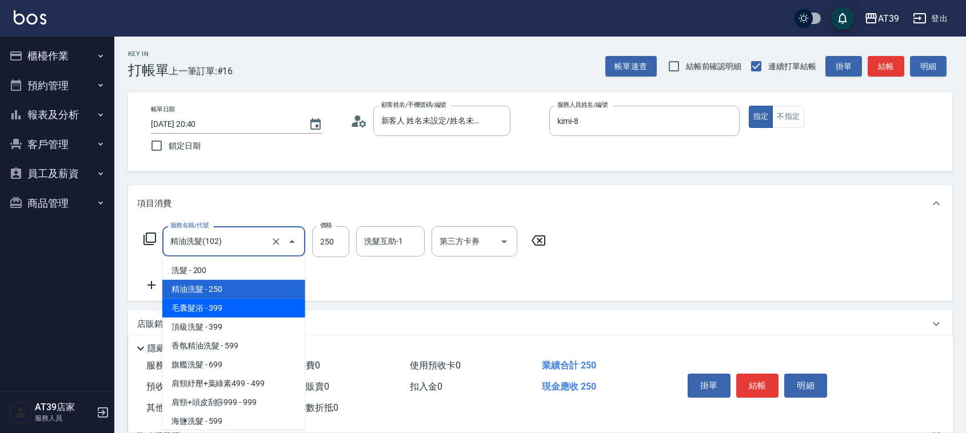
click at [239, 304] on span "毛囊髮浴 - 399" at bounding box center [233, 308] width 143 height 19
type input "毛囊髮浴(103)"
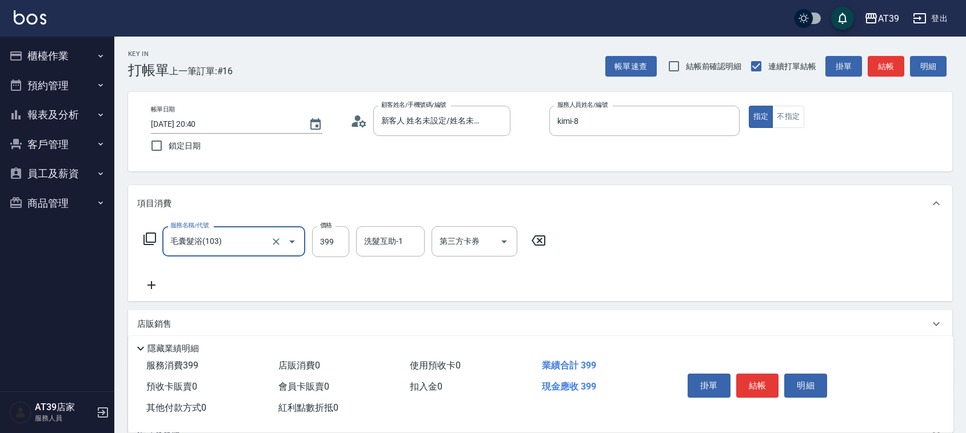
click at [353, 241] on div "服務名稱/代號 毛囊髮浴(103) 服務名稱/代號 價格 399 價格 洗髮互助-1 洗髮互助-1 第三方卡券 第三方卡券" at bounding box center [344, 241] width 415 height 31
click at [338, 242] on input "399" at bounding box center [330, 241] width 37 height 31
type input "900"
click at [396, 235] on div "洗髮互助-1 洗髮互助-1" at bounding box center [390, 241] width 69 height 30
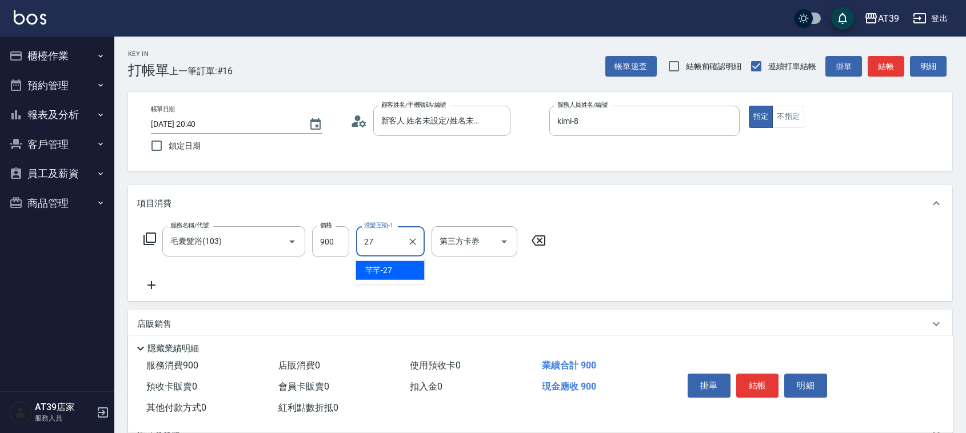
click at [403, 271] on div "芊芊 -27" at bounding box center [390, 270] width 69 height 19
type input "芊芊-27"
click at [899, 65] on button "結帳" at bounding box center [885, 66] width 37 height 21
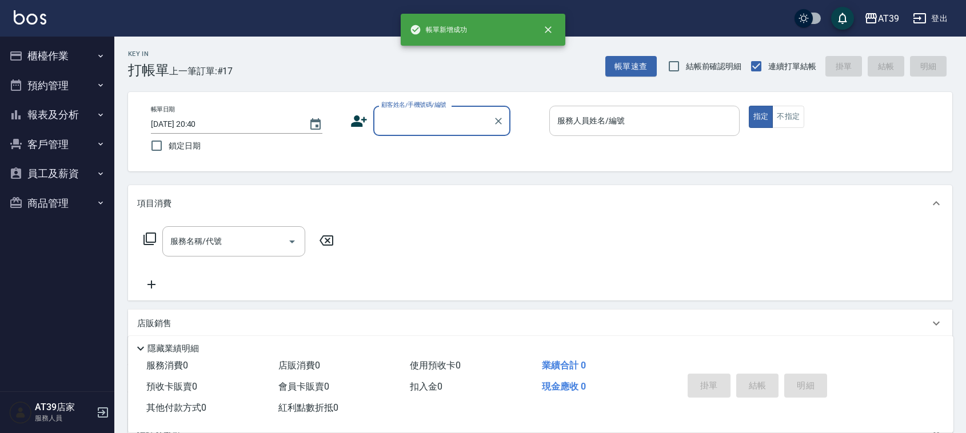
click at [667, 113] on input "服務人員姓名/編號" at bounding box center [644, 121] width 180 height 20
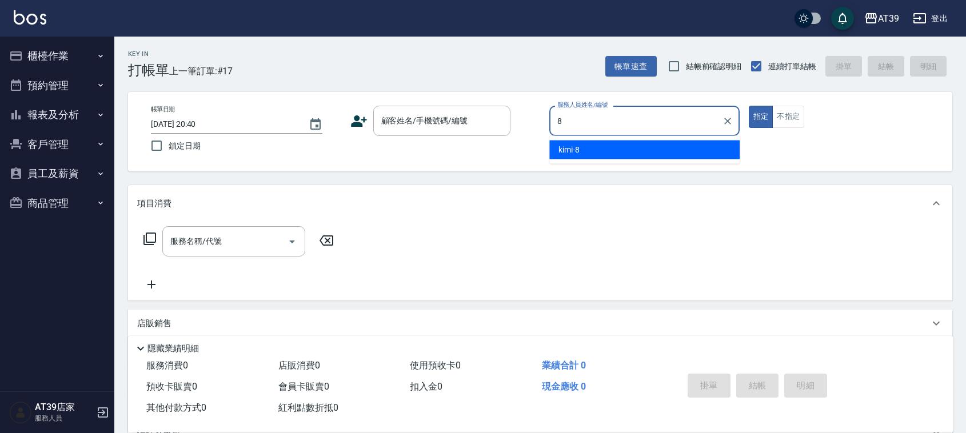
click at [679, 150] on div "kimi -8" at bounding box center [644, 150] width 190 height 19
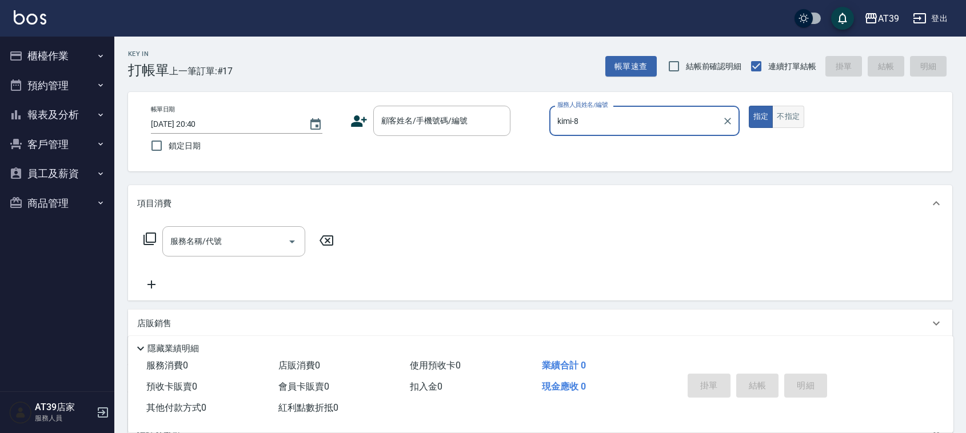
type input "kimi-8"
click at [798, 107] on button "不指定" at bounding box center [788, 117] width 32 height 22
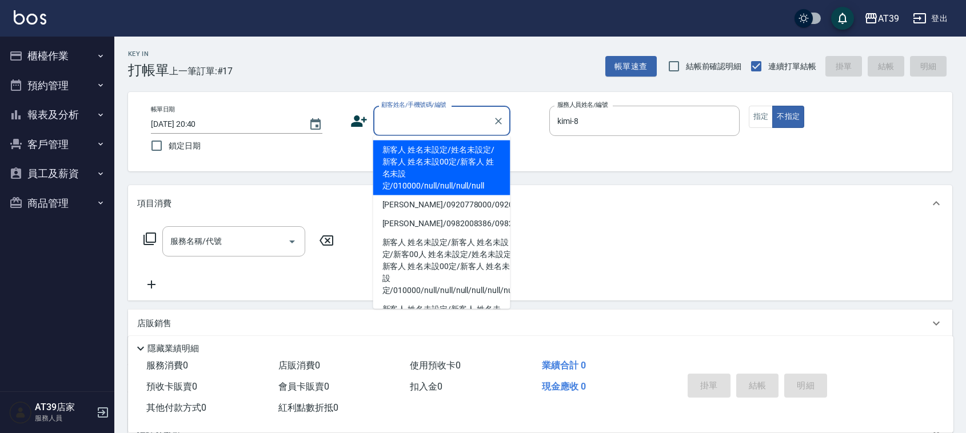
click at [443, 118] on input "顧客姓名/手機號碼/編號" at bounding box center [433, 121] width 110 height 20
click at [443, 155] on li "新客人 姓名未設定/姓名未設定/新客人 姓名未設00定/新客人 姓名未設定/010000/null/null/null/null" at bounding box center [441, 168] width 137 height 55
type input "新客人 姓名未設定/姓名未設定/新客人 姓名未設00定/新客人 姓名未設定/010000/null/null/null/null"
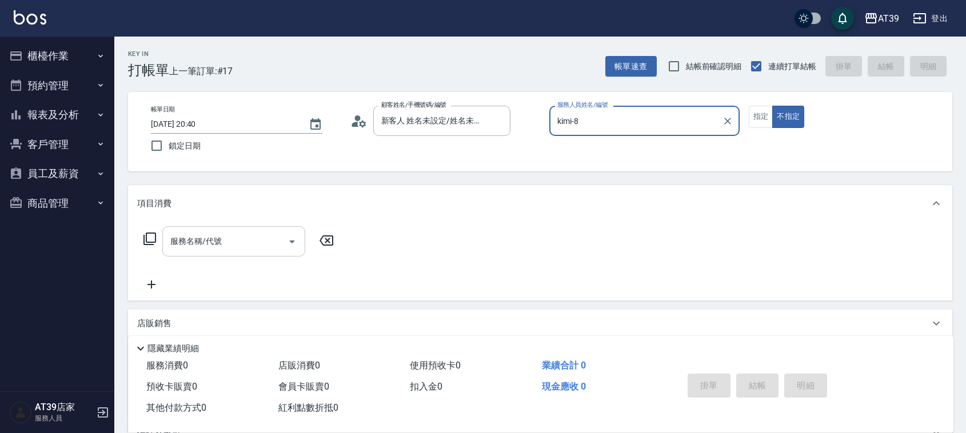
click at [261, 235] on input "服務名稱/代號" at bounding box center [224, 241] width 115 height 20
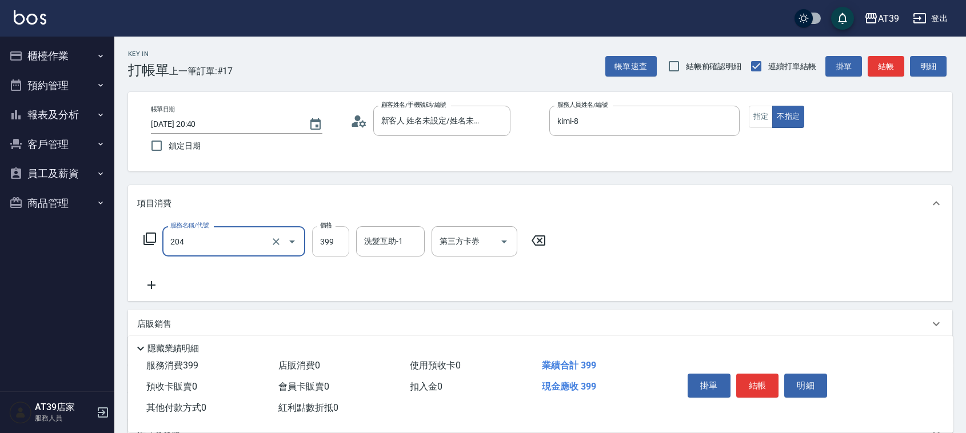
type input "A級洗+剪(204)"
click at [320, 246] on input "399" at bounding box center [330, 241] width 37 height 31
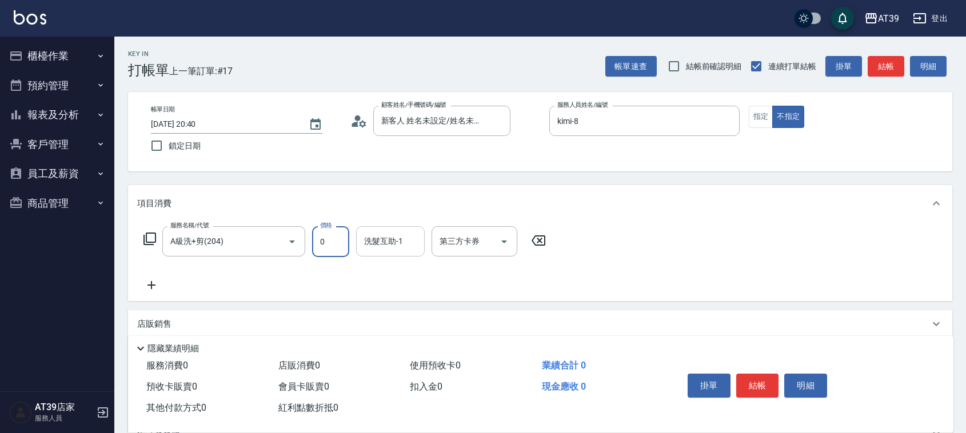
type input "44"
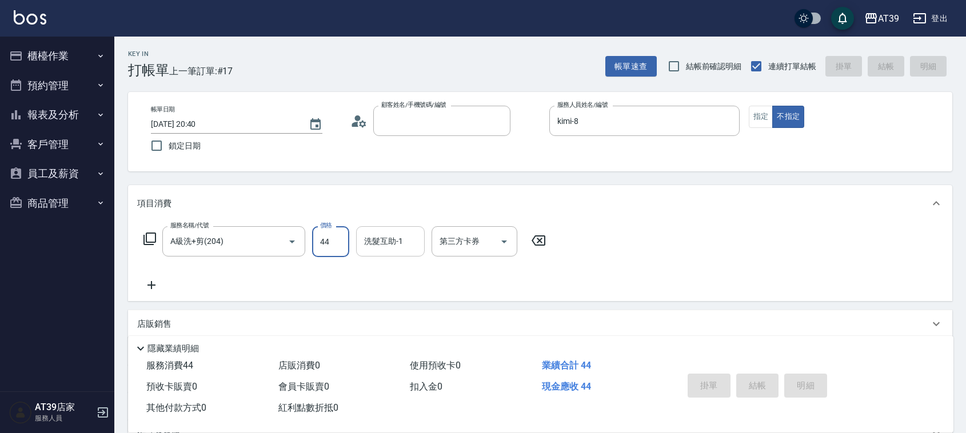
type input "[DATE] 20:41"
type input "0"
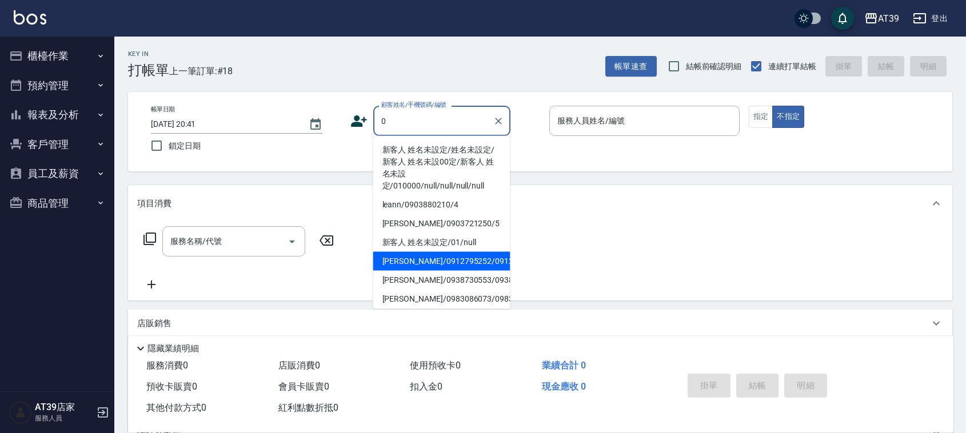
type input "0"
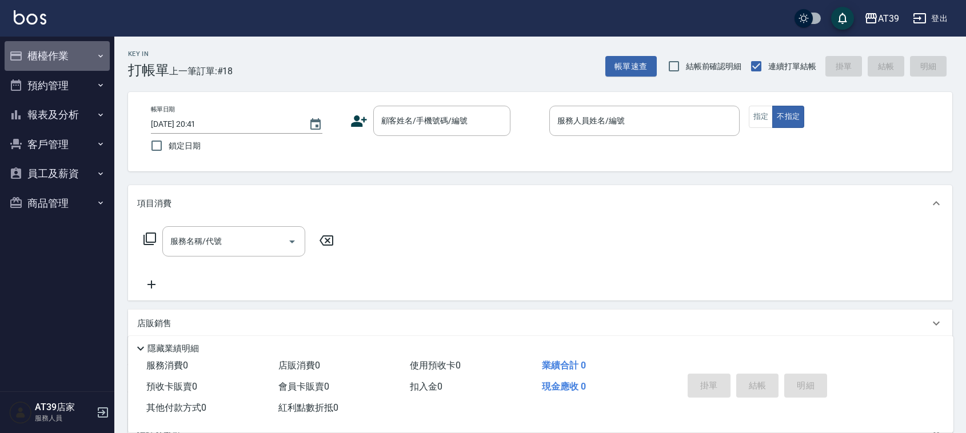
click at [58, 55] on button "櫃檯作業" at bounding box center [57, 56] width 105 height 30
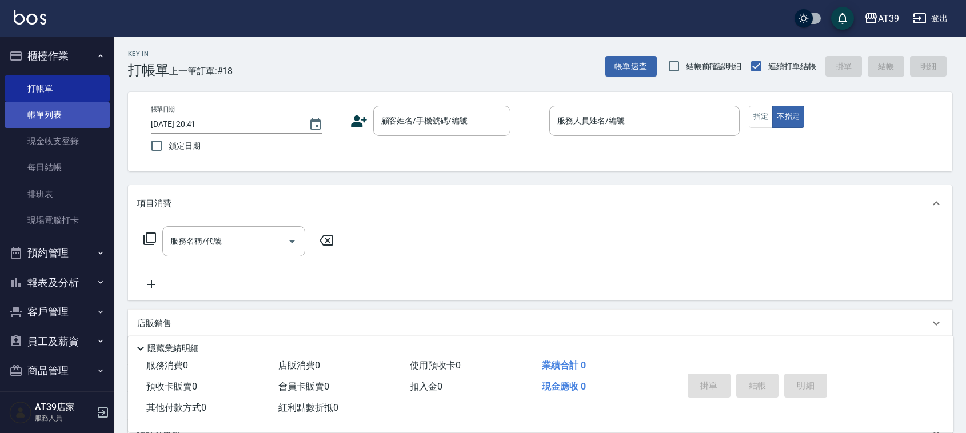
click at [64, 113] on link "帳單列表" at bounding box center [57, 115] width 105 height 26
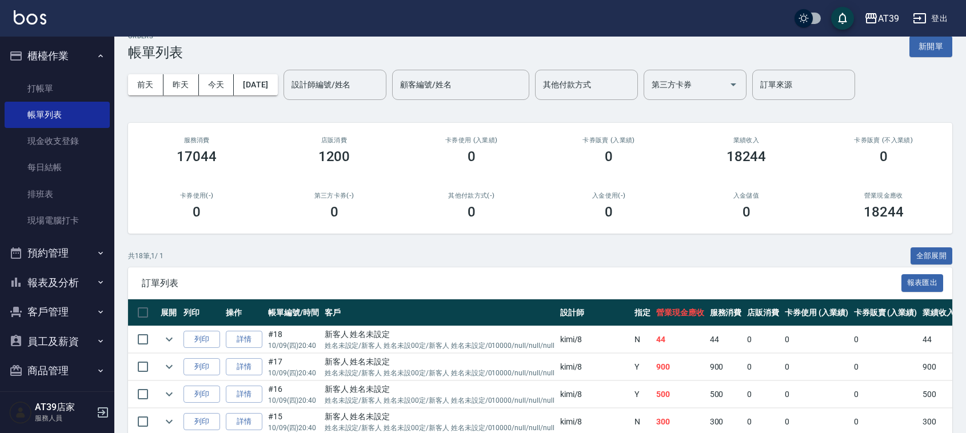
scroll to position [71, 0]
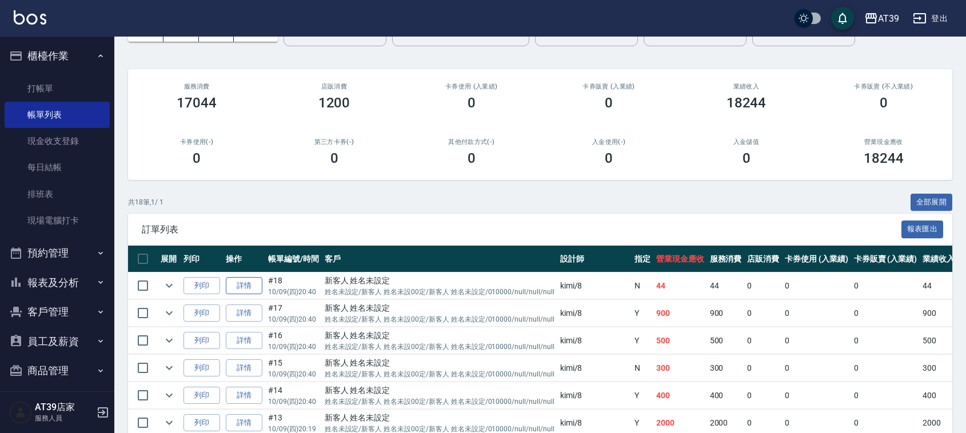
click at [250, 280] on link "詳情" at bounding box center [244, 286] width 37 height 18
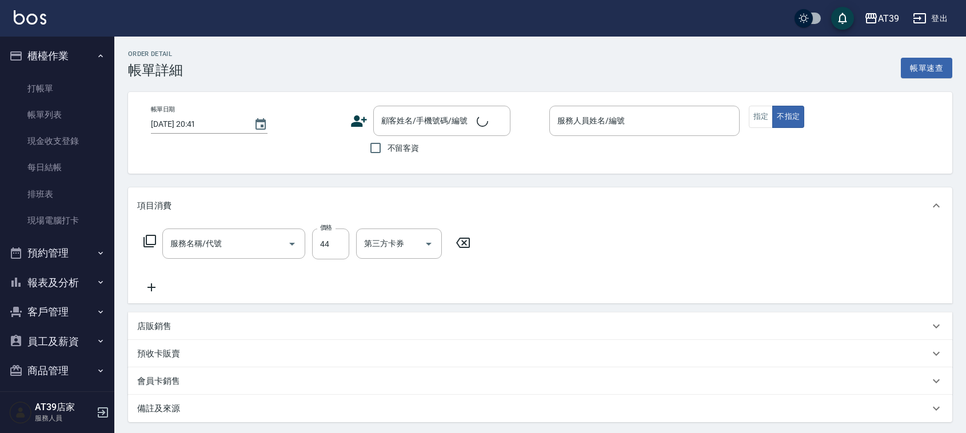
type input "[DATE] 20:40"
type input "kimi-8"
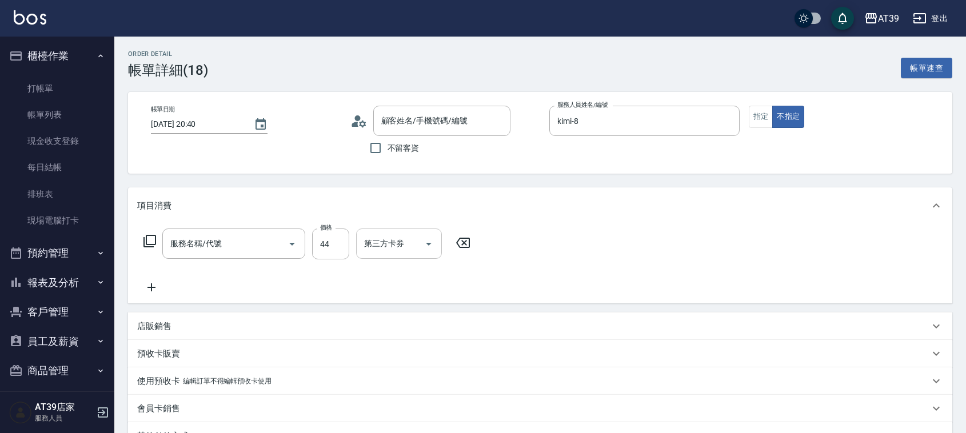
type input "A級洗+剪(204)"
type input "新客人 姓名未設定/姓名未設定/新客人 姓名未設00定/新客人 姓名未設定/010000/null/null/null/null"
click at [335, 242] on input "44" at bounding box center [330, 244] width 37 height 31
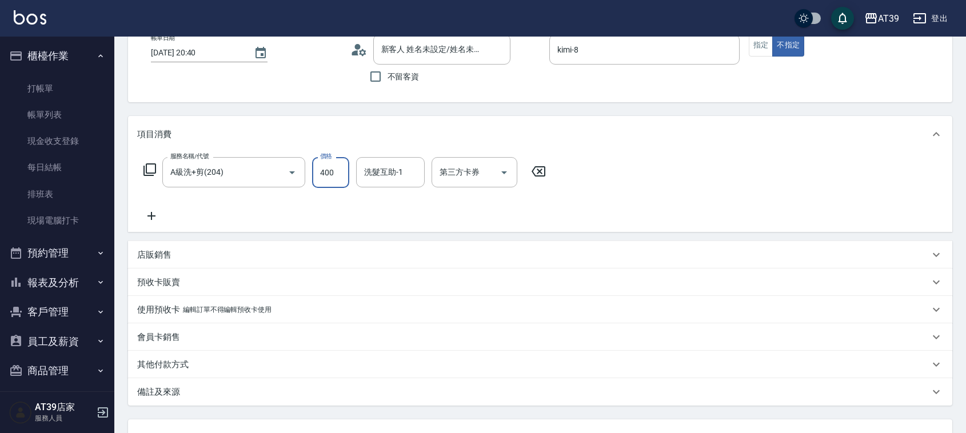
type input "400"
click at [278, 260] on div "店販銷售" at bounding box center [533, 255] width 792 height 12
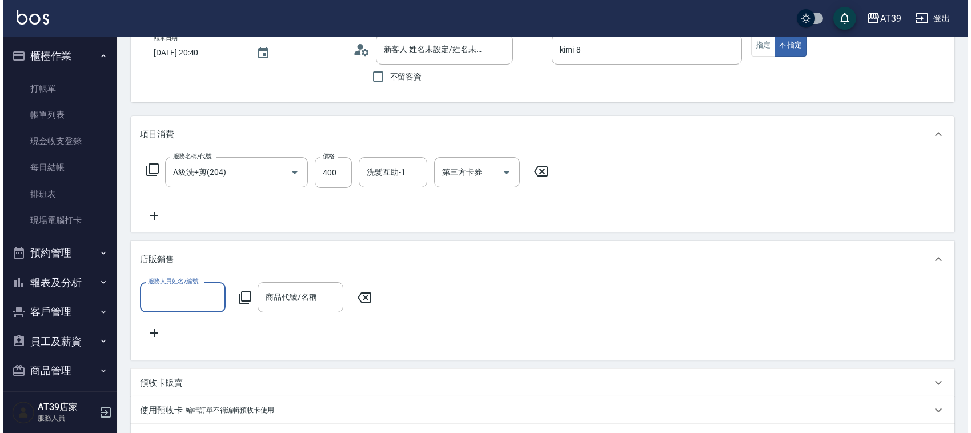
scroll to position [0, 0]
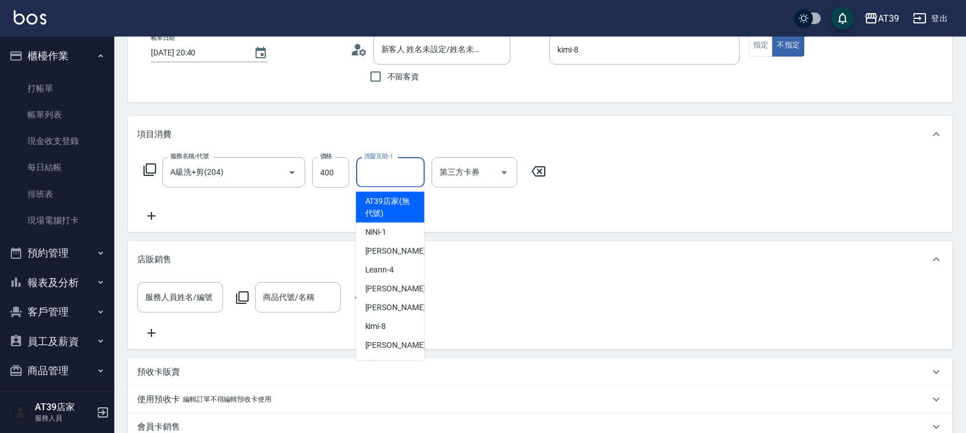
click at [375, 171] on div "洗髮互助-1 洗髮互助-1" at bounding box center [390, 172] width 69 height 30
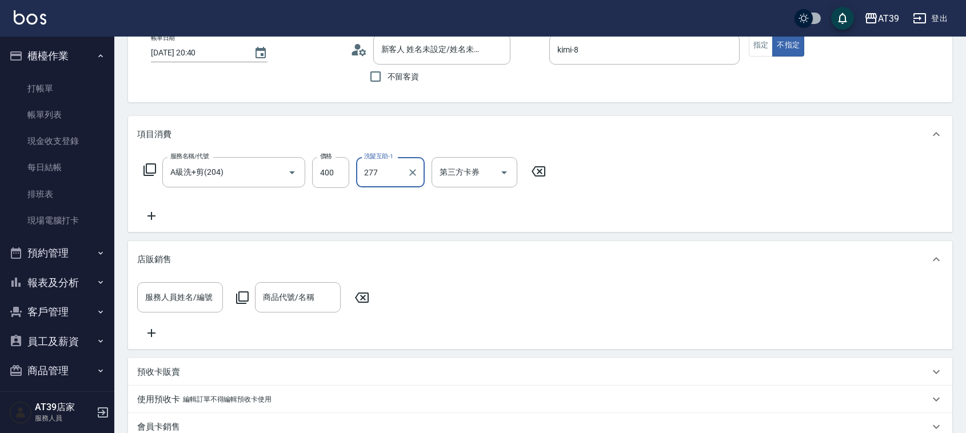
type input "277"
click at [376, 205] on div "服務名稱/代號 A級洗+剪(204) 服務名稱/代號 價格 400 價格 洗髮互助-1 洗髮互助-1 第三方卡券 第三方卡券" at bounding box center [344, 190] width 415 height 66
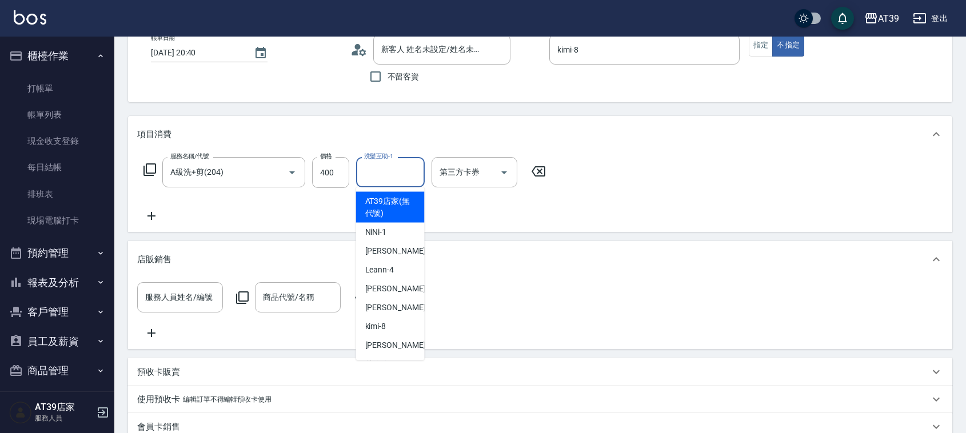
click at [381, 177] on input "洗髮互助-1" at bounding box center [390, 172] width 58 height 20
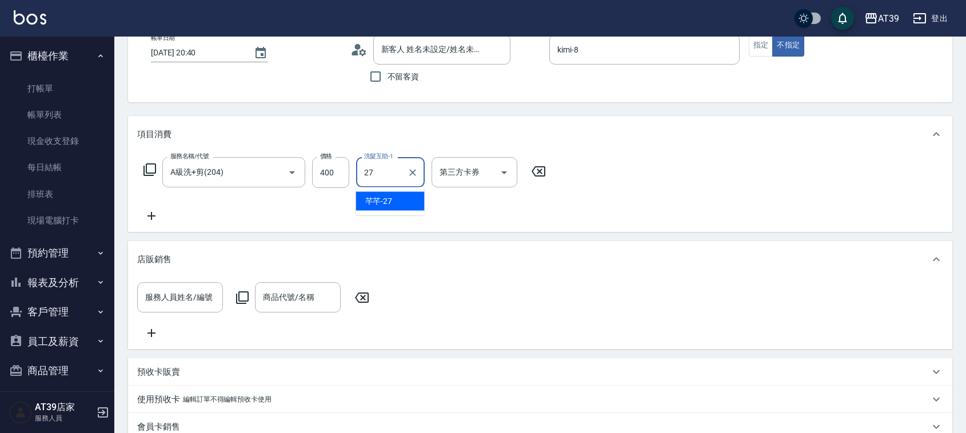
click at [382, 205] on span "芊芊 -27" at bounding box center [378, 201] width 27 height 12
type input "芊芊-27"
click at [147, 302] on input "服務人員姓名/編號" at bounding box center [179, 297] width 75 height 20
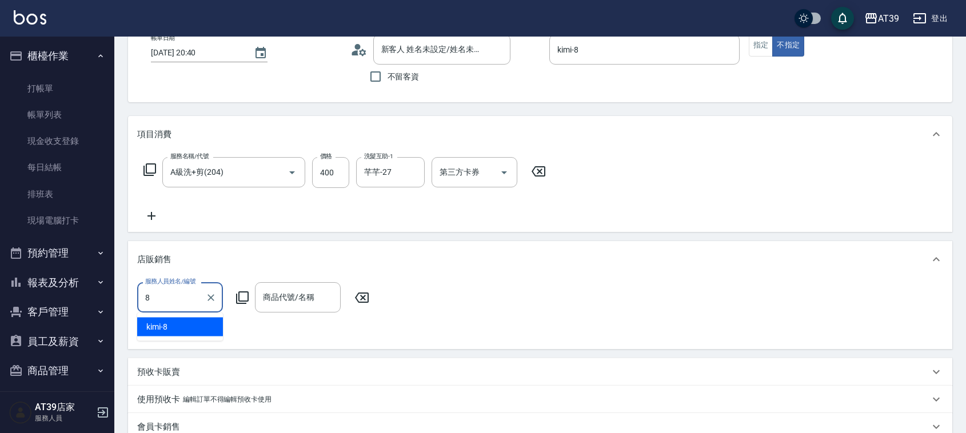
click at [158, 323] on span "kimi -8" at bounding box center [156, 327] width 21 height 12
type input "kimi-8"
click at [246, 291] on icon at bounding box center [242, 298] width 14 height 14
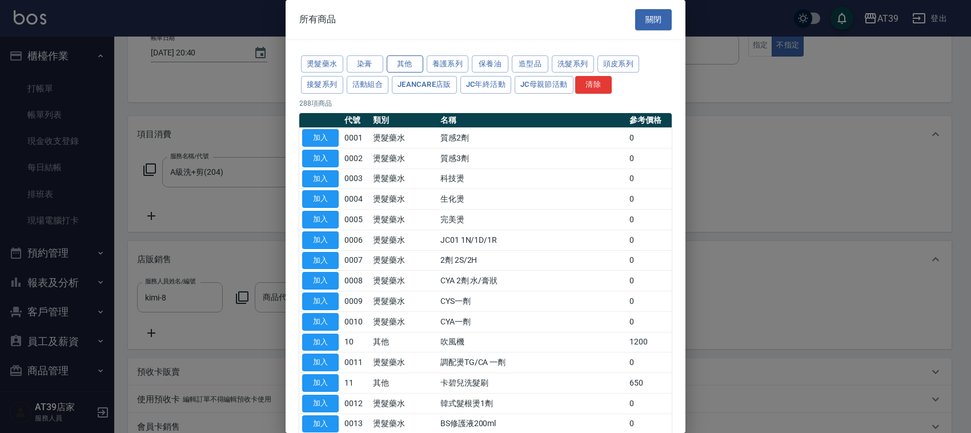
click at [390, 65] on button "其他" at bounding box center [405, 64] width 37 height 18
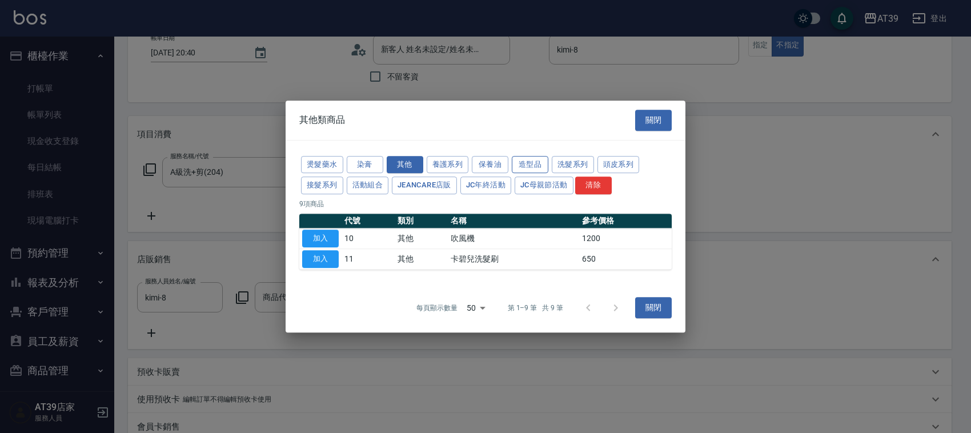
click at [527, 169] on button "造型品" at bounding box center [530, 165] width 37 height 18
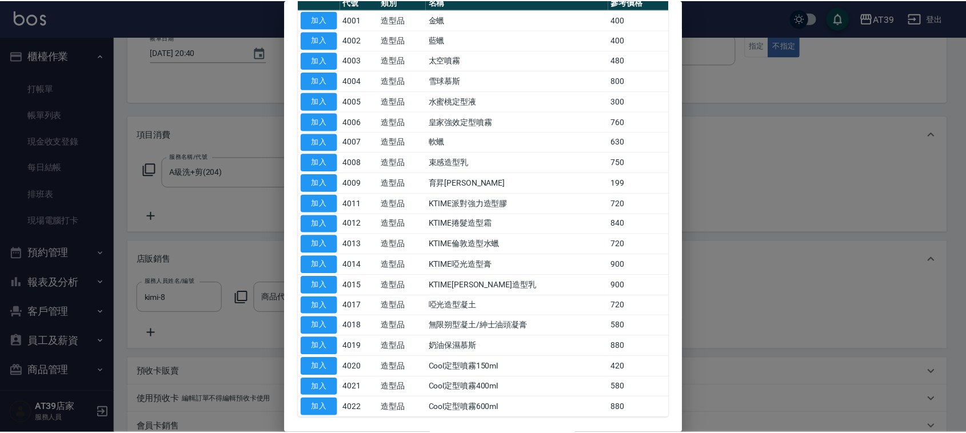
scroll to position [143, 0]
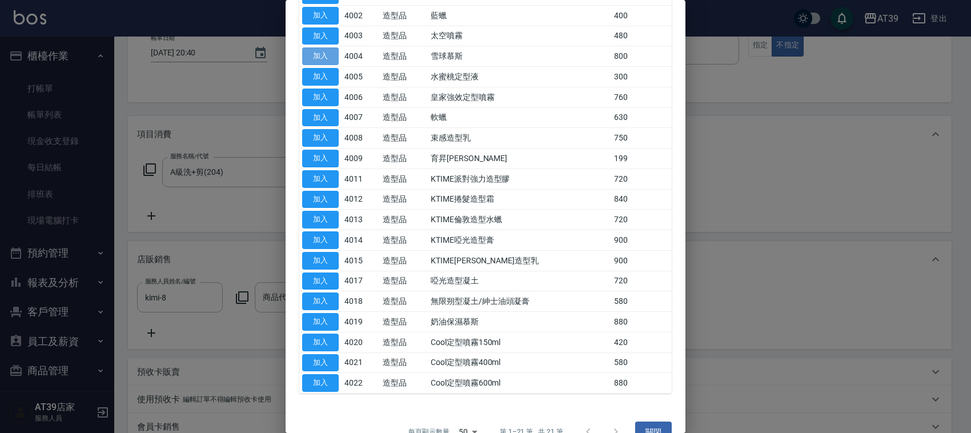
click at [326, 51] on button "加入" at bounding box center [320, 56] width 37 height 18
type input "雪球慕斯"
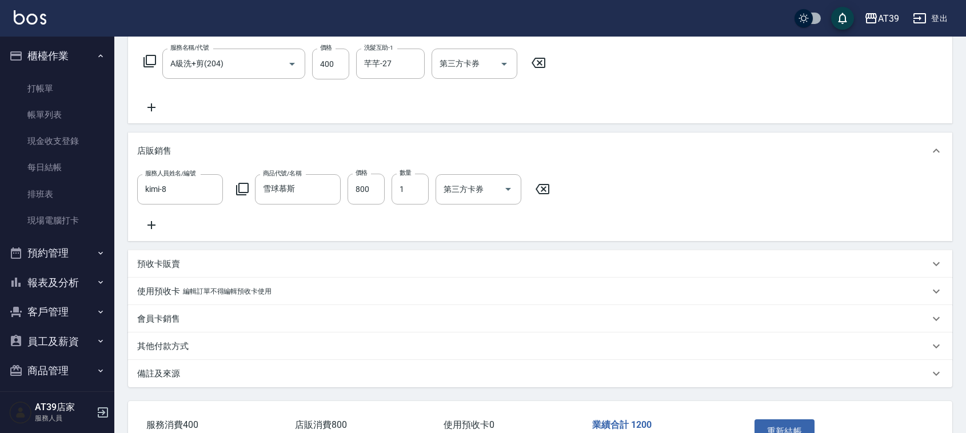
scroll to position [214, 0]
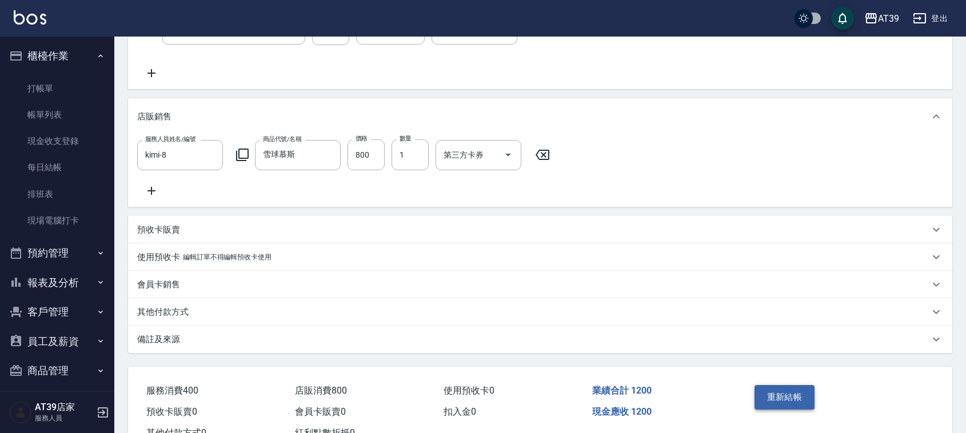
click at [784, 405] on button "重新結帳" at bounding box center [784, 397] width 61 height 24
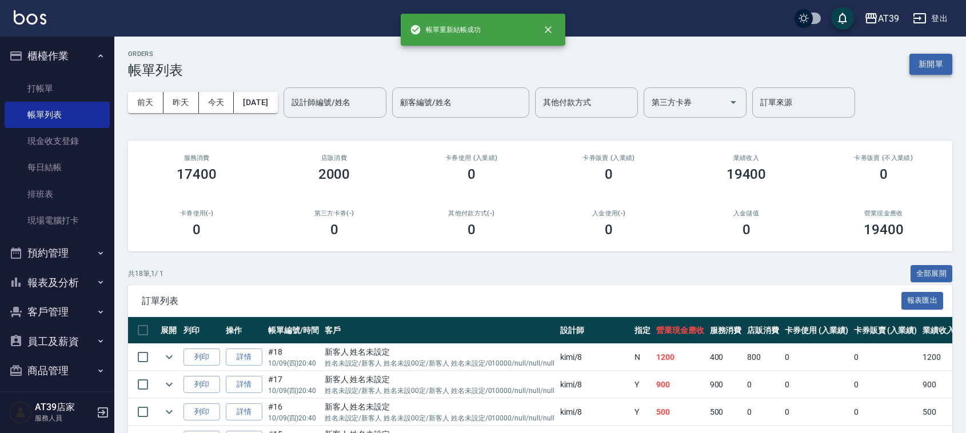
click at [923, 66] on button "新開單" at bounding box center [930, 64] width 43 height 21
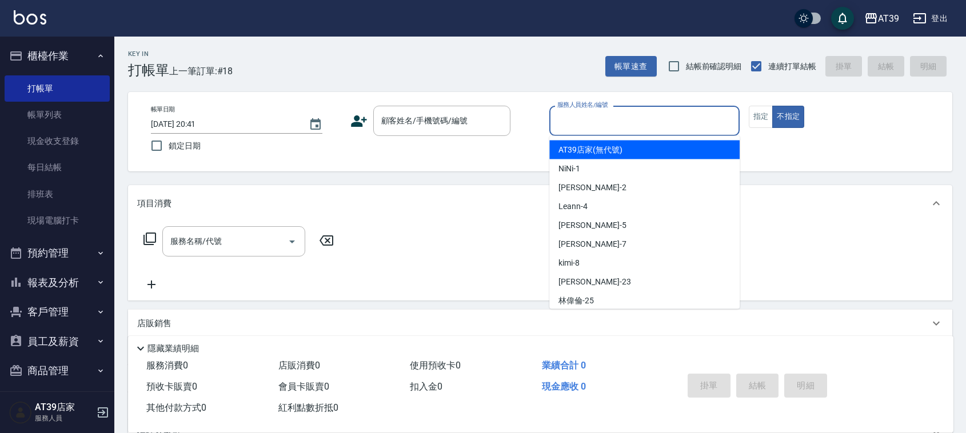
click at [650, 118] on input "服務人員姓名/編號" at bounding box center [644, 121] width 180 height 20
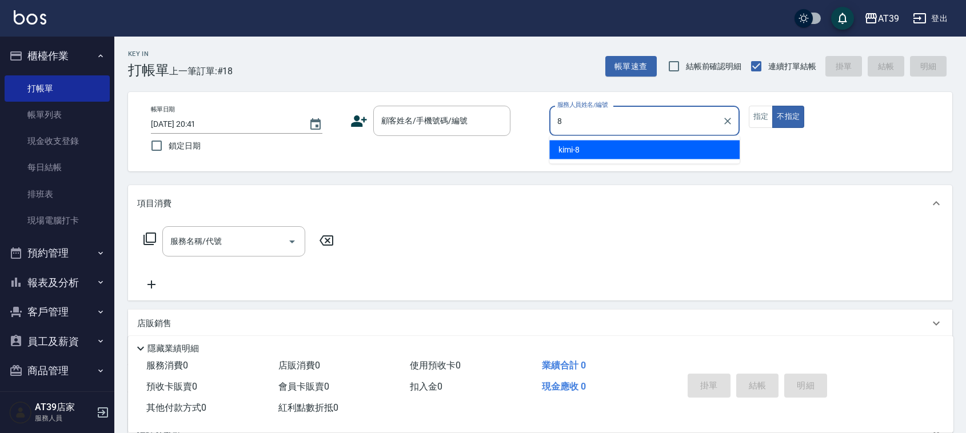
click at [652, 131] on div "8 服務人員姓名/編號" at bounding box center [644, 121] width 190 height 30
click at [657, 150] on div "kimi -8" at bounding box center [644, 150] width 190 height 19
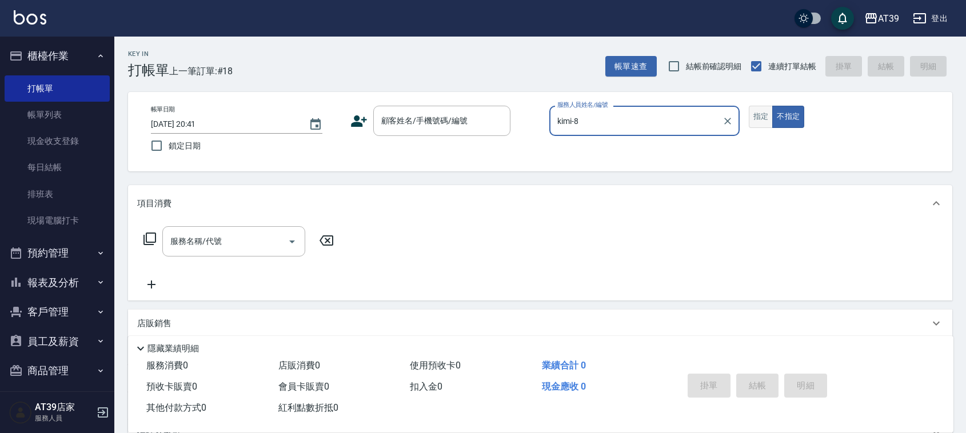
type input "kimi-8"
click at [767, 112] on button "指定" at bounding box center [760, 117] width 25 height 22
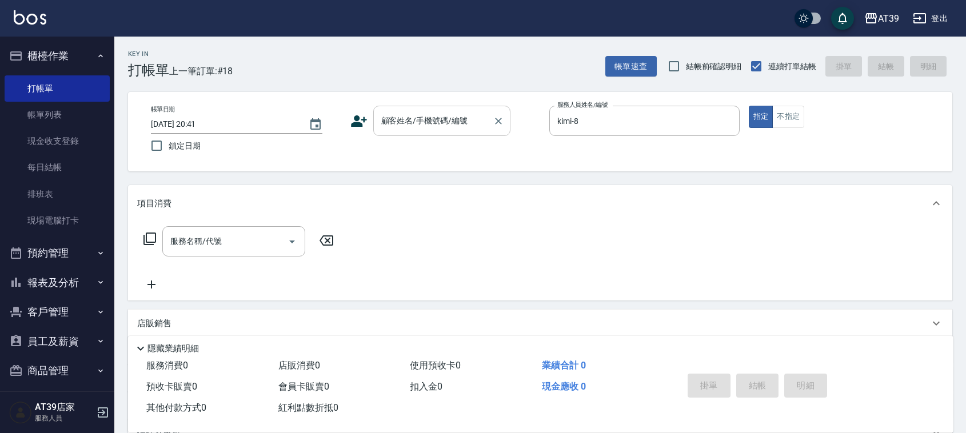
click at [458, 120] on input "顧客姓名/手機號碼/編號" at bounding box center [433, 121] width 110 height 20
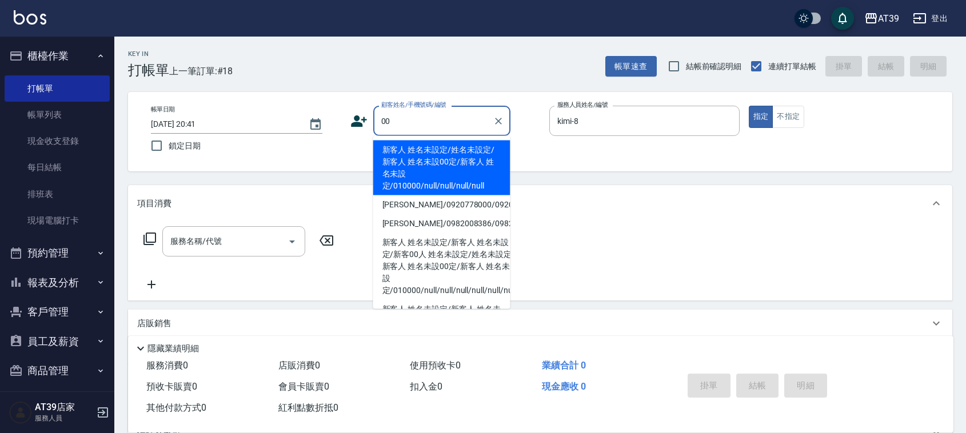
click at [444, 155] on li "新客人 姓名未設定/姓名未設定/新客人 姓名未設00定/新客人 姓名未設定/010000/null/null/null/null" at bounding box center [441, 168] width 137 height 55
type input "新客人 姓名未設定/姓名未設定/新客人 姓名未設00定/新客人 姓名未設定/010000/null/null/null/null"
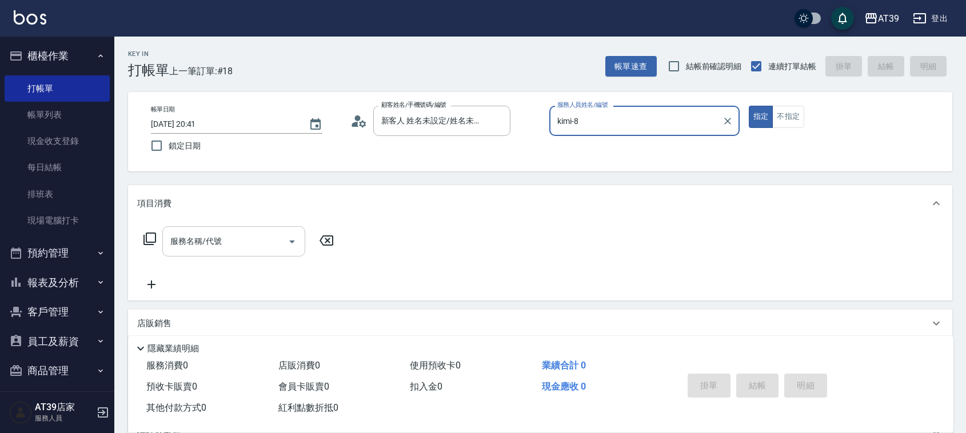
click at [266, 237] on input "服務名稱/代號" at bounding box center [224, 241] width 115 height 20
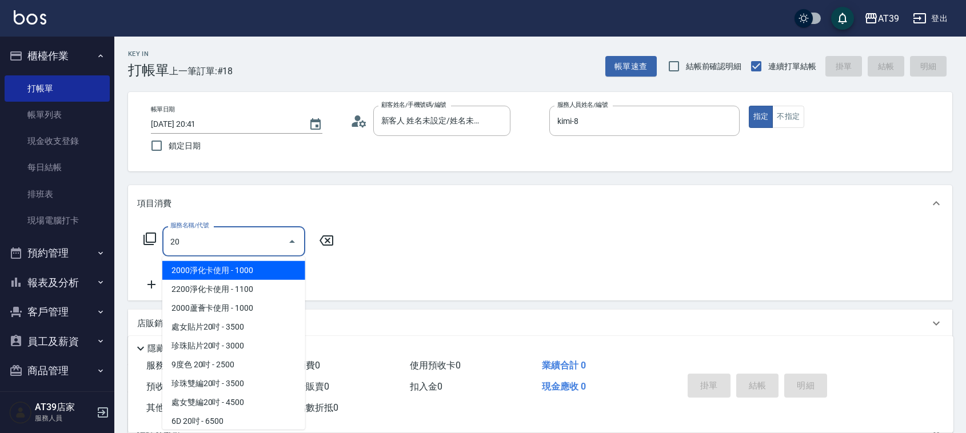
type input "2"
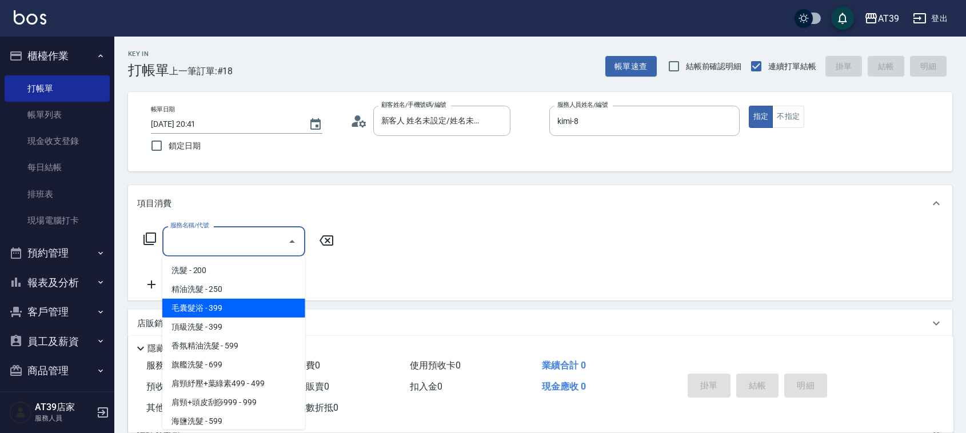
click at [236, 305] on span "毛囊髮浴 - 399" at bounding box center [233, 308] width 143 height 19
type input "毛囊髮浴(103)"
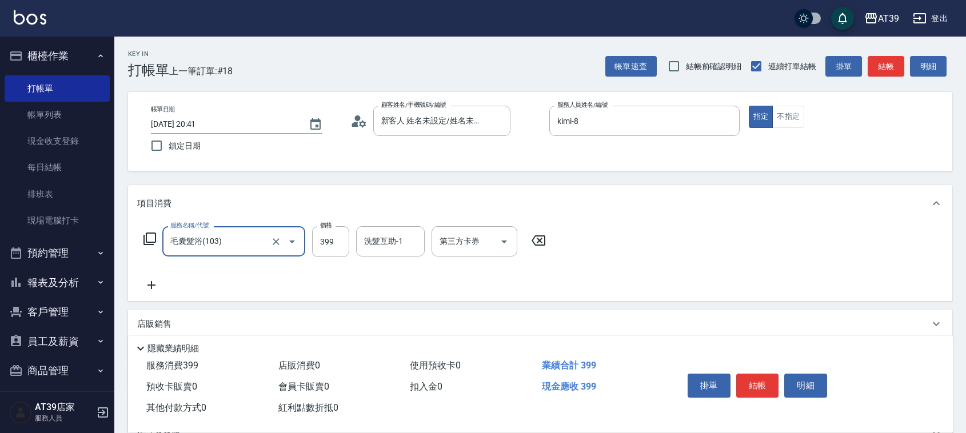
click at [322, 229] on label "價格" at bounding box center [326, 225] width 12 height 9
click at [322, 229] on input "399" at bounding box center [330, 241] width 37 height 31
type input "900"
click at [410, 238] on input "洗髮互助-1" at bounding box center [390, 241] width 58 height 20
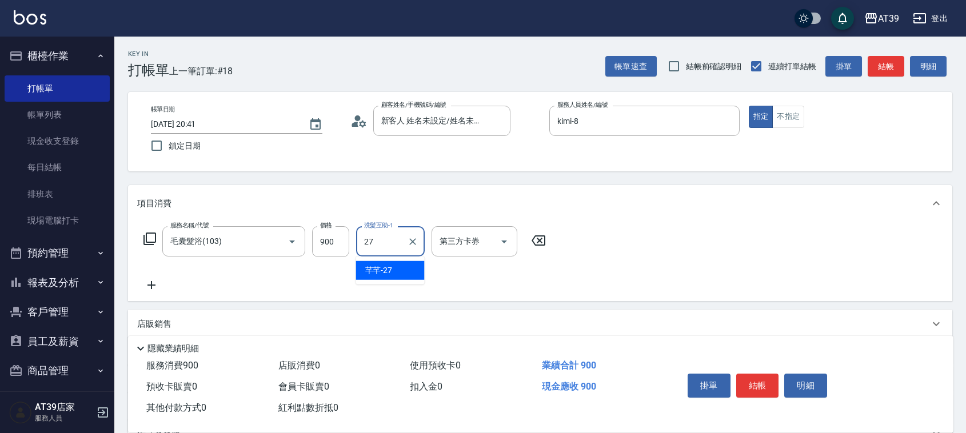
click at [406, 267] on div "芊芊 -27" at bounding box center [390, 270] width 69 height 19
type input "芊芊-27"
click at [883, 66] on button "結帳" at bounding box center [885, 66] width 37 height 21
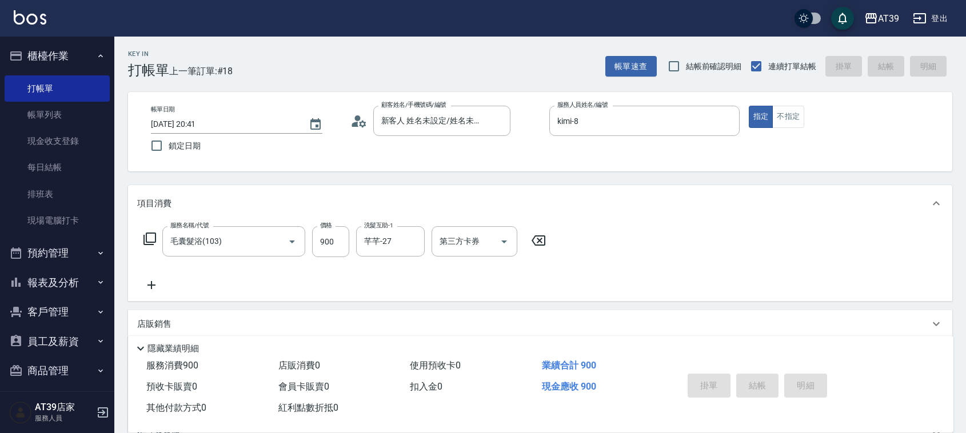
type input "[DATE] 20:42"
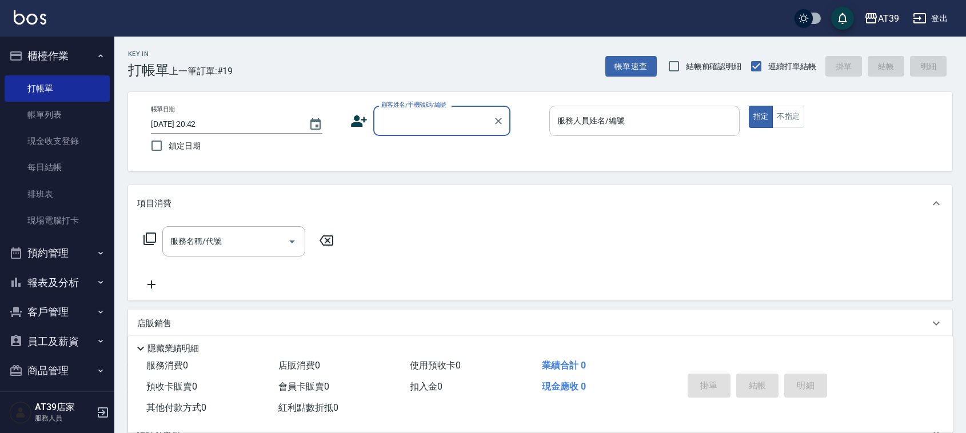
click at [659, 114] on input "服務人員姓名/編號" at bounding box center [644, 121] width 180 height 20
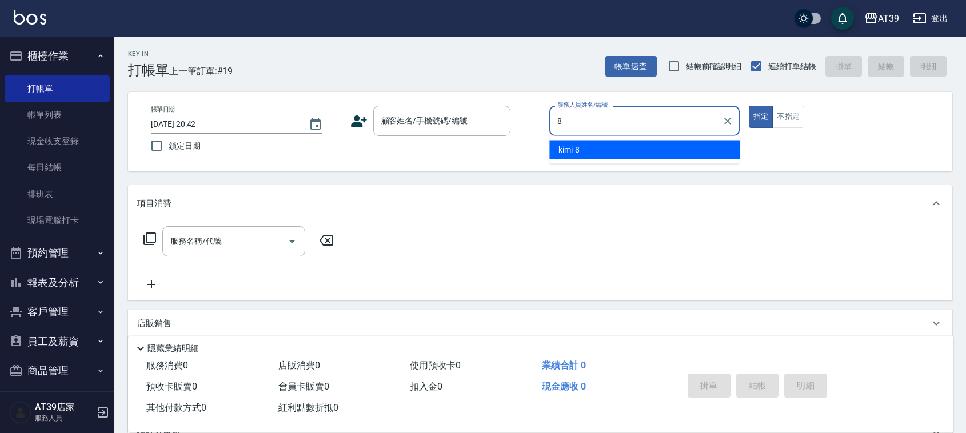
click at [660, 149] on div "kimi -8" at bounding box center [644, 150] width 190 height 19
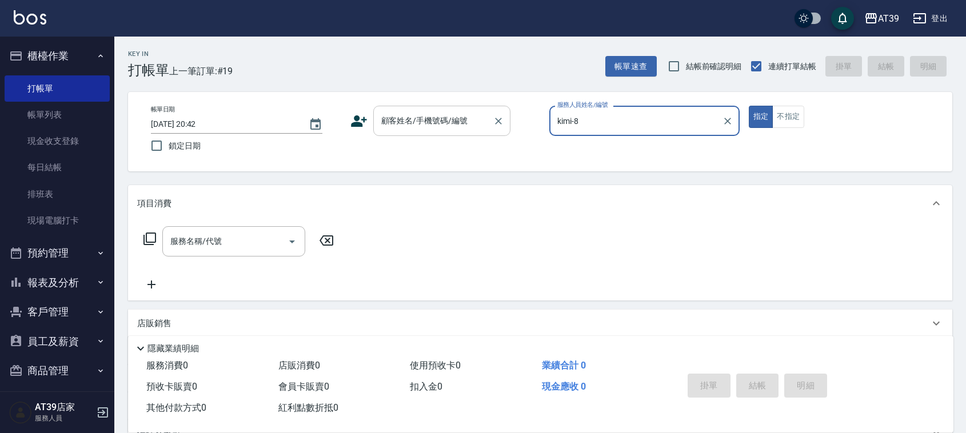
type input "kimi-8"
click at [478, 136] on div "帳單日期 [DATE] 20:42 鎖定日期 顧客姓名/手機號碼/編號 顧客姓名/手機號碼/編號 服務人員姓名/編號 kimi-8 服務人員姓名/編號 指定 …" at bounding box center [540, 132] width 796 height 52
click at [469, 117] on input "顧客姓名/手機號碼/編號" at bounding box center [433, 121] width 110 height 20
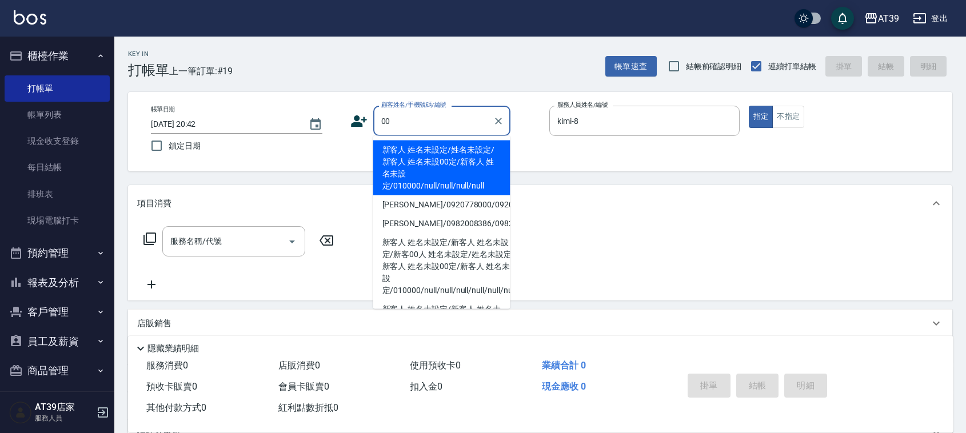
click at [430, 161] on li "新客人 姓名未設定/姓名未設定/新客人 姓名未設00定/新客人 姓名未設定/010000/null/null/null/null" at bounding box center [441, 168] width 137 height 55
type input "新客人 姓名未設定/姓名未設定/新客人 姓名未設00定/新客人 姓名未設定/010000/null/null/null/null"
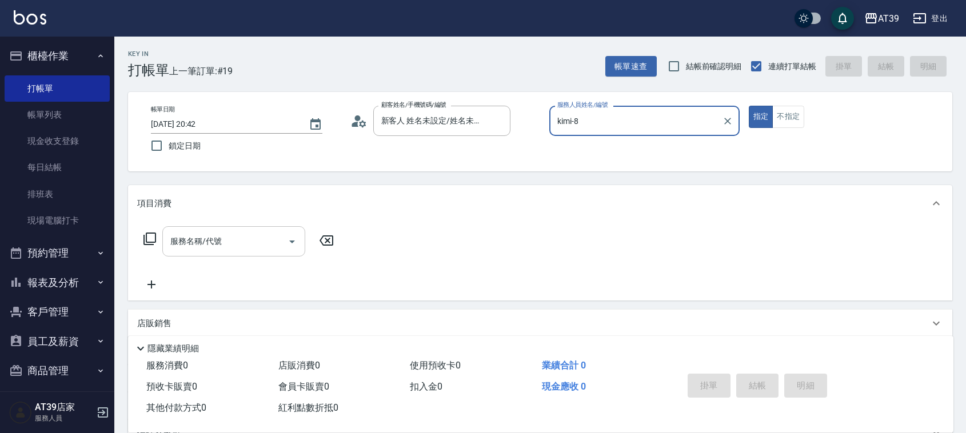
click at [280, 227] on div "服務名稱/代號" at bounding box center [233, 241] width 143 height 30
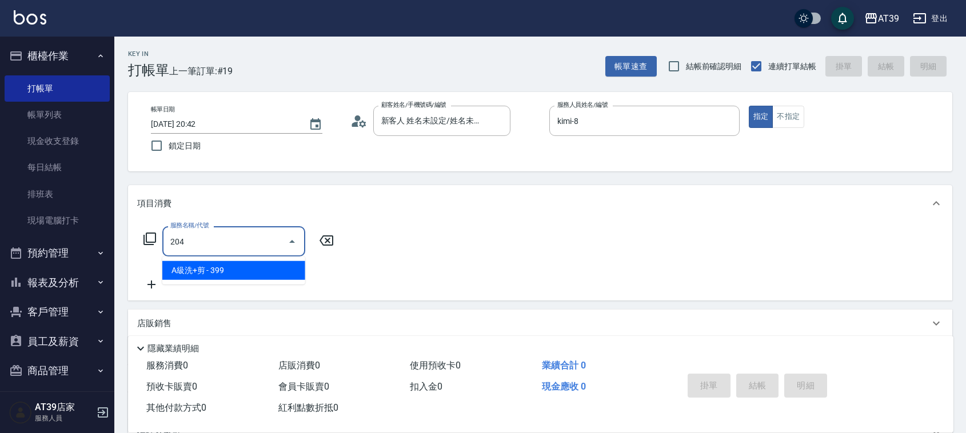
click at [261, 271] on span "A級洗+剪 - 399" at bounding box center [233, 270] width 143 height 19
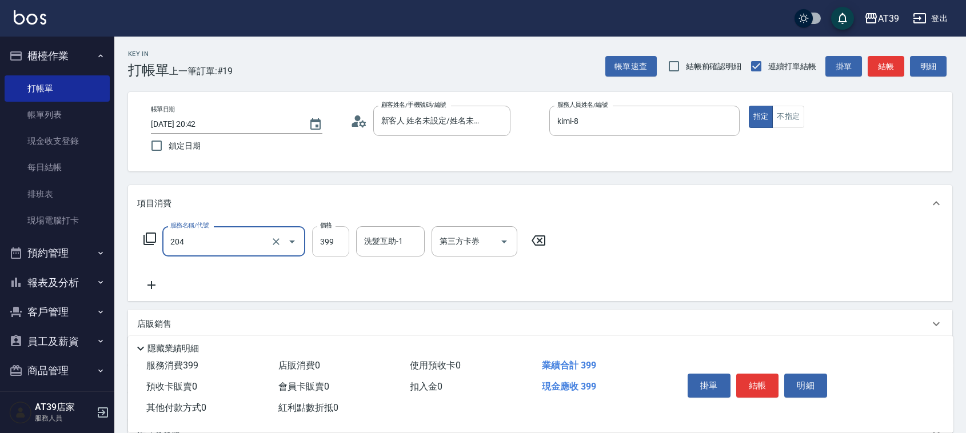
type input "A級洗+剪(204)"
click at [322, 238] on input "399" at bounding box center [330, 241] width 37 height 31
type input "500"
click at [400, 235] on input "洗髮互助-1" at bounding box center [390, 241] width 58 height 20
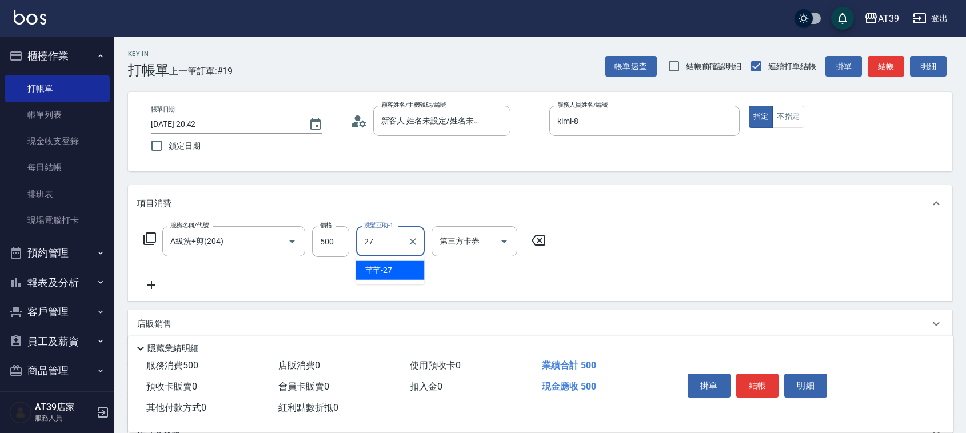
click at [392, 275] on div "芊芊 -27" at bounding box center [390, 270] width 69 height 19
type input "芊芊-27"
click at [883, 69] on button "結帳" at bounding box center [885, 66] width 37 height 21
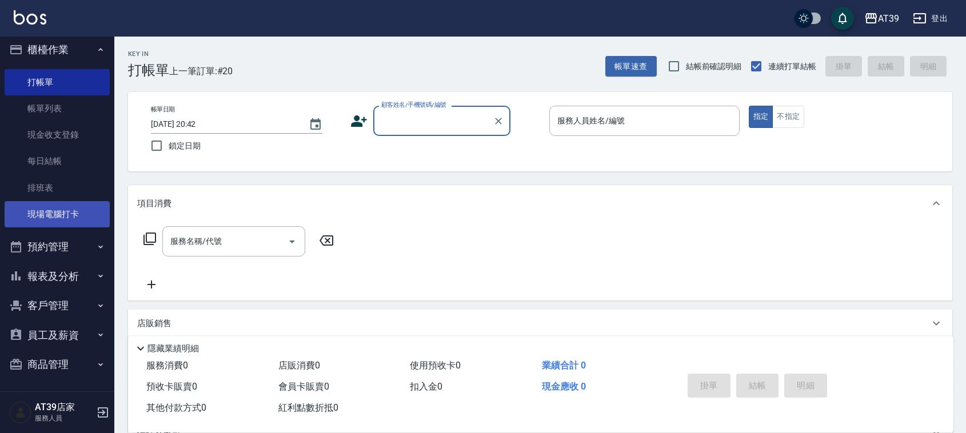
scroll to position [7, 0]
click at [30, 270] on button "報表及分析" at bounding box center [57, 276] width 105 height 30
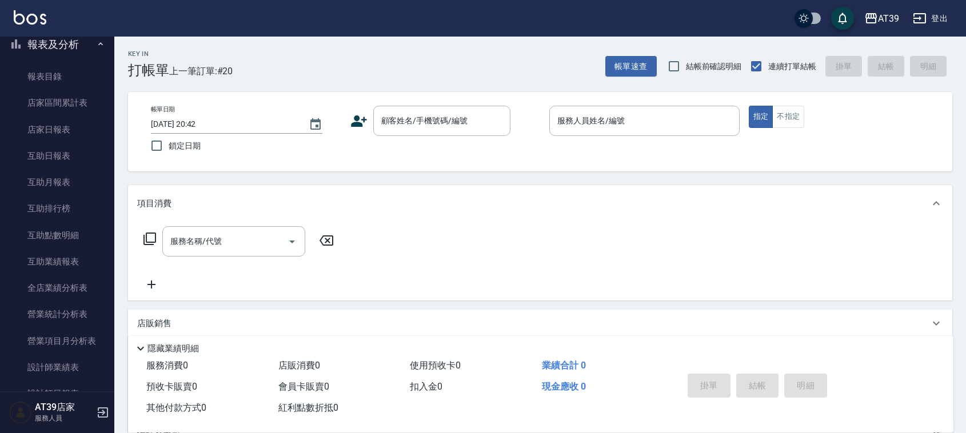
scroll to position [293, 0]
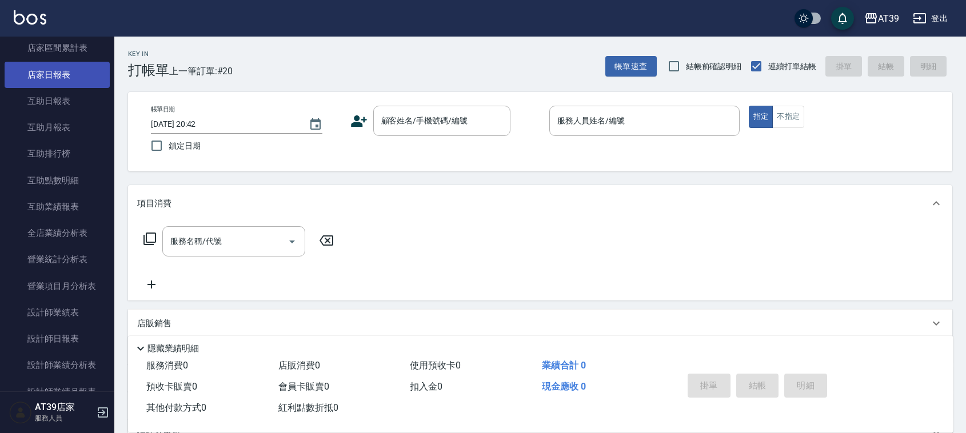
click at [53, 76] on link "店家日報表" at bounding box center [57, 75] width 105 height 26
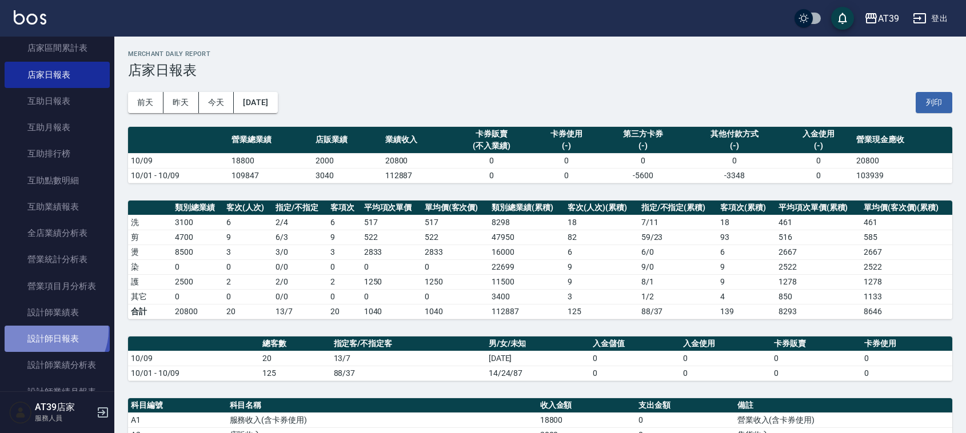
click at [49, 330] on link "設計師日報表" at bounding box center [57, 339] width 105 height 26
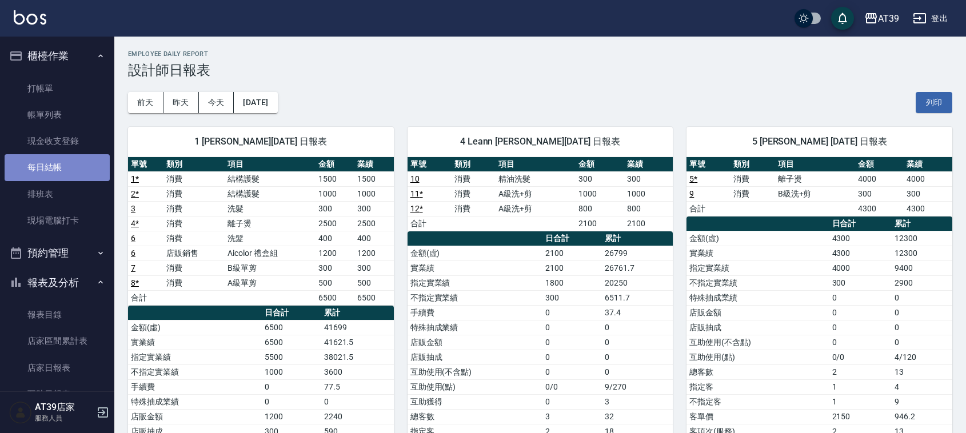
click at [72, 172] on link "每日結帳" at bounding box center [57, 167] width 105 height 26
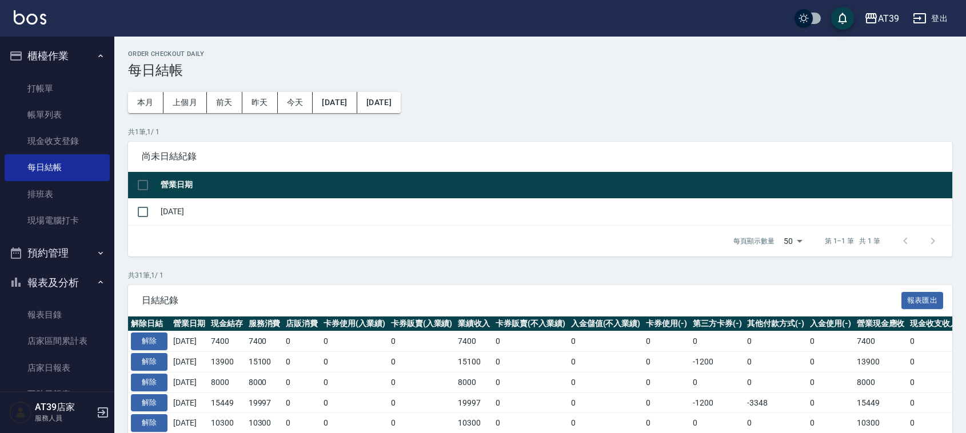
click at [146, 174] on input "checkbox" at bounding box center [143, 185] width 24 height 24
checkbox input "true"
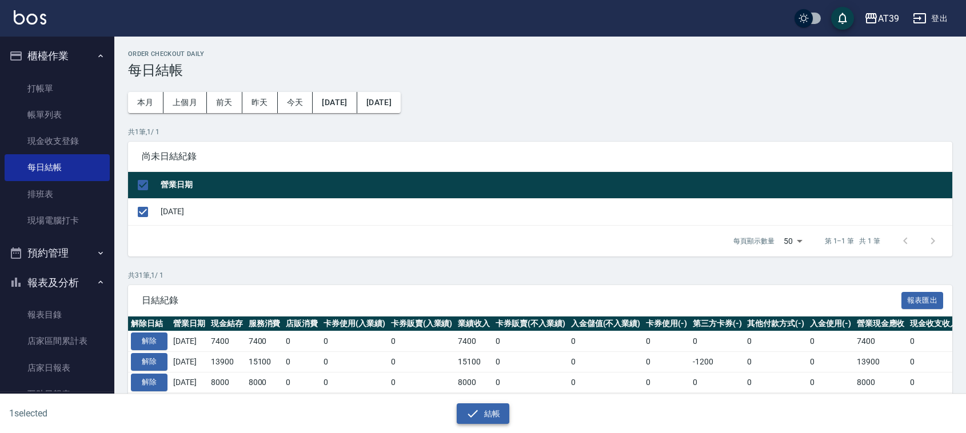
click at [466, 410] on icon "button" at bounding box center [473, 414] width 14 height 14
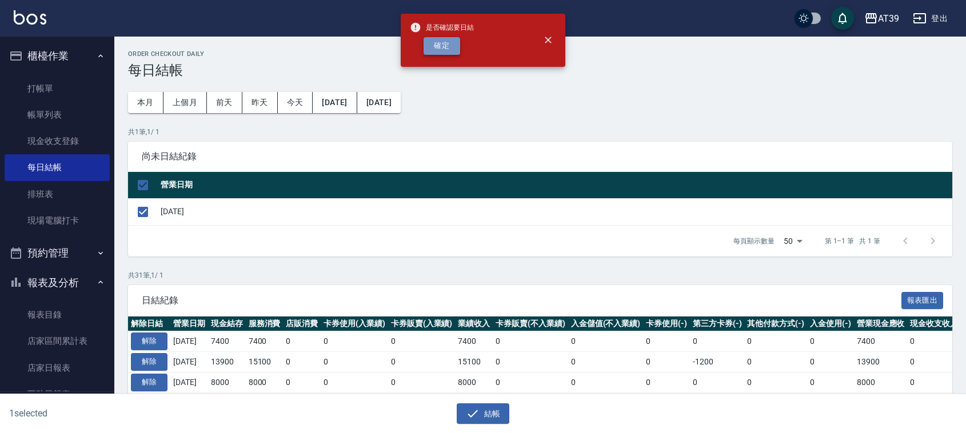
click at [440, 43] on button "確定" at bounding box center [441, 46] width 37 height 18
checkbox input "false"
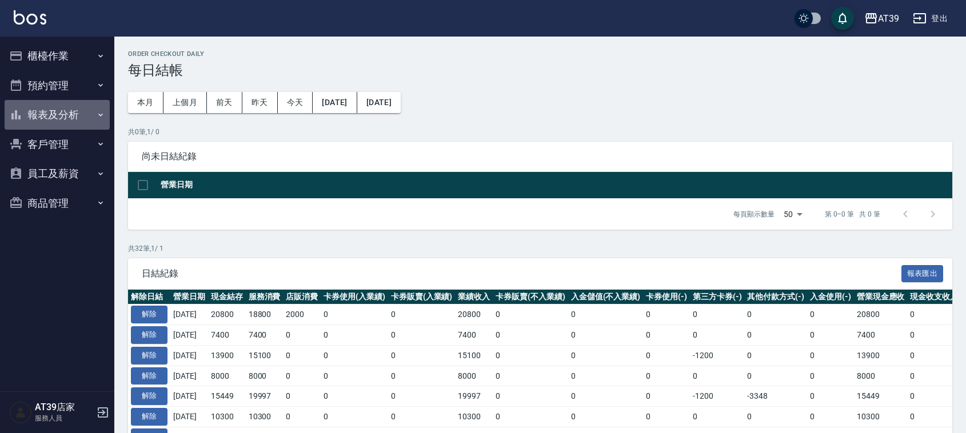
click at [29, 115] on button "報表及分析" at bounding box center [57, 115] width 105 height 30
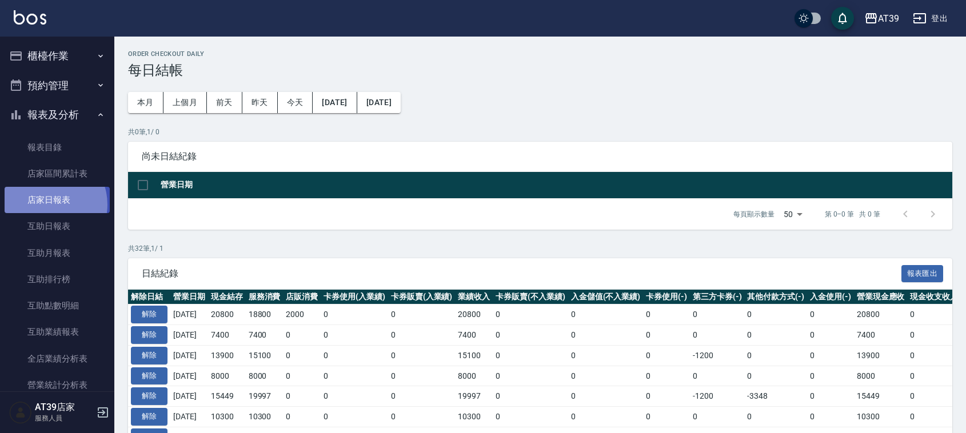
click at [46, 205] on link "店家日報表" at bounding box center [57, 200] width 105 height 26
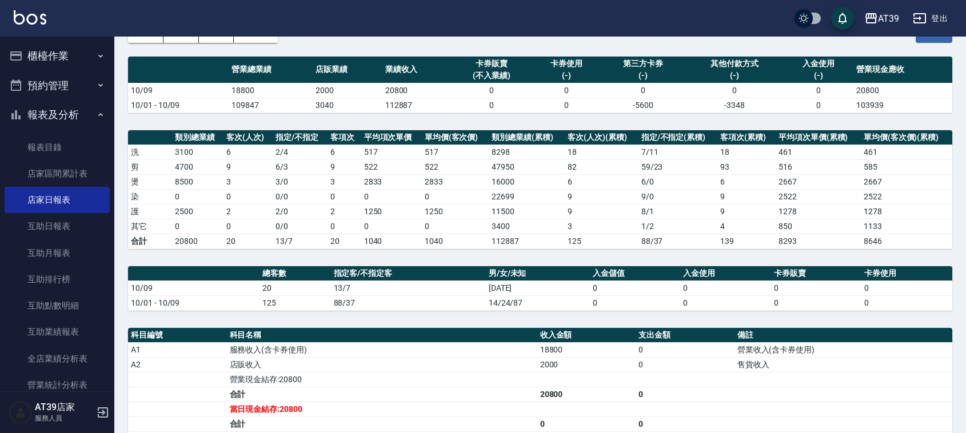
scroll to position [51, 0]
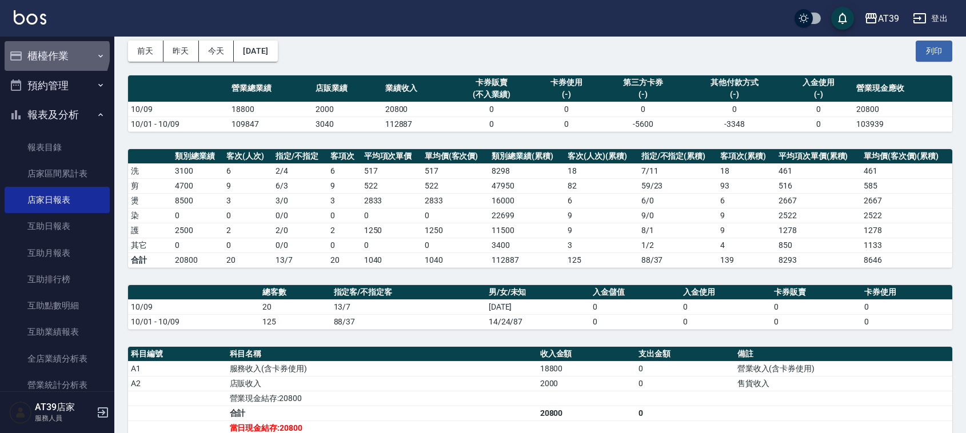
click at [55, 53] on button "櫃檯作業" at bounding box center [57, 56] width 105 height 30
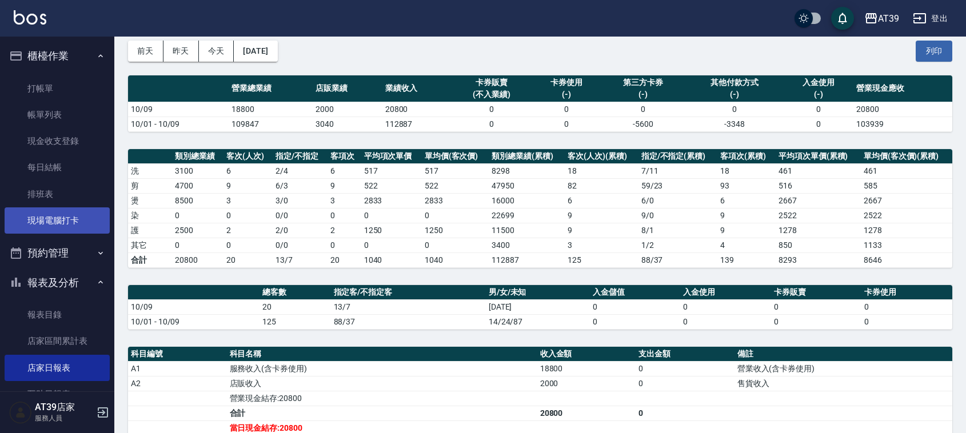
click at [50, 215] on link "現場電腦打卡" at bounding box center [57, 220] width 105 height 26
